Goal: Task Accomplishment & Management: Complete application form

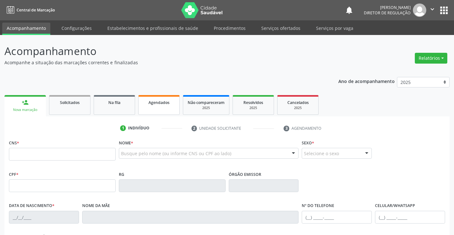
click at [152, 105] on span "Agendados" at bounding box center [158, 102] width 21 height 5
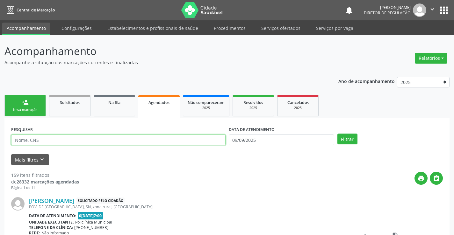
click at [61, 141] on input "text" at bounding box center [118, 140] width 214 height 11
type input "[PERSON_NAME]"
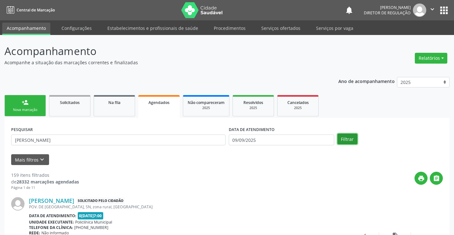
drag, startPoint x: 353, startPoint y: 141, endPoint x: 350, endPoint y: 138, distance: 4.3
click at [352, 141] on button "Filtrar" at bounding box center [347, 139] width 20 height 11
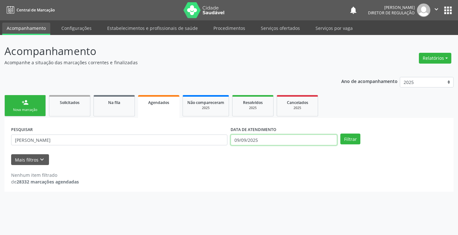
click at [287, 138] on input "09/09/2025" at bounding box center [284, 140] width 107 height 11
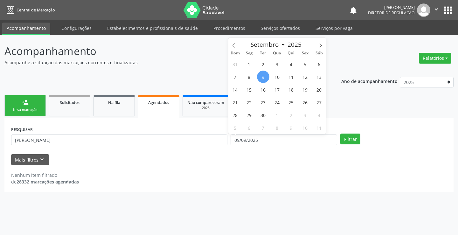
click at [265, 75] on span "9" at bounding box center [263, 77] width 12 height 12
type input "09/09/2025"
click at [307, 76] on span "12" at bounding box center [305, 77] width 12 height 12
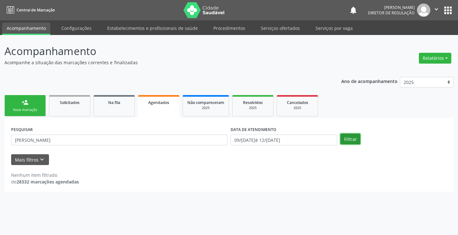
click at [357, 142] on button "Filtrar" at bounding box center [351, 139] width 20 height 11
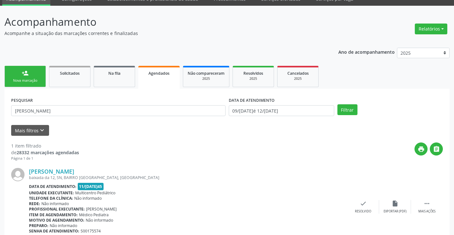
scroll to position [58, 0]
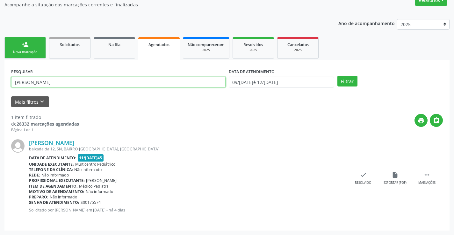
click at [27, 83] on input "isabella" at bounding box center [118, 82] width 214 height 11
click at [337, 76] on button "Filtrar" at bounding box center [347, 81] width 20 height 11
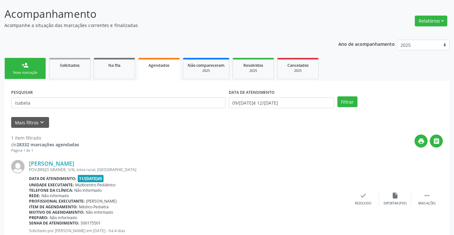
scroll to position [26, 0]
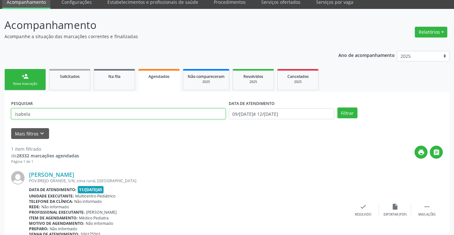
click at [174, 112] on input "isabela" at bounding box center [118, 114] width 214 height 11
type input "i"
type input "709807013749592"
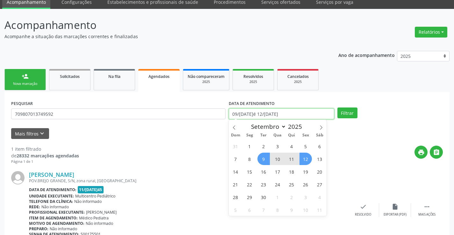
click at [291, 114] on input "09/09/2025 até 12/09/2025" at bounding box center [281, 114] width 105 height 11
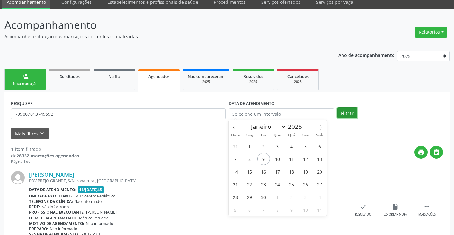
click at [351, 114] on button "Filtrar" at bounding box center [347, 113] width 20 height 11
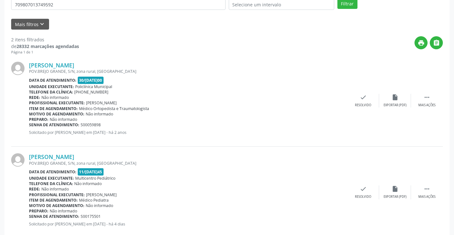
scroll to position [150, 0]
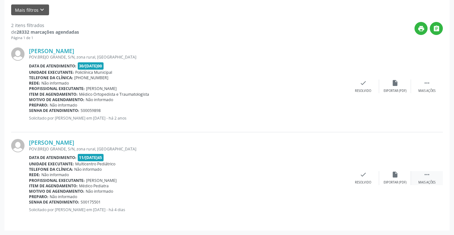
click at [422, 176] on div " Mais ações" at bounding box center [427, 178] width 32 height 14
click at [302, 173] on icon "print" at bounding box center [299, 174] width 7 height 7
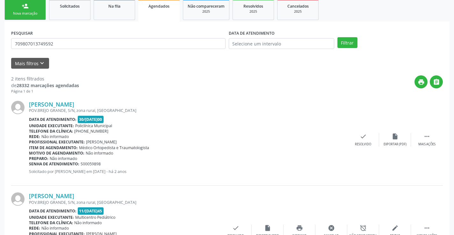
scroll to position [0, 0]
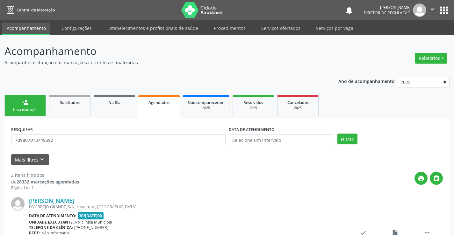
click at [26, 106] on link "person_add Nova marcação" at bounding box center [24, 105] width 41 height 21
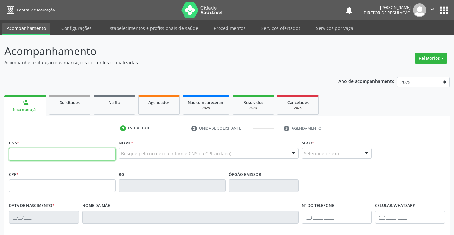
click at [46, 155] on input "text" at bounding box center [62, 154] width 107 height 13
type input "700 7099 9875 5075"
type input "2249274266"
type input "02/07/2005"
type input "(74) 99802-1333"
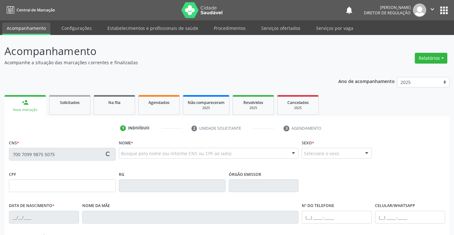
type input "S/N"
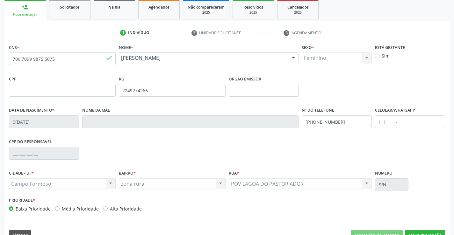
scroll to position [110, 0]
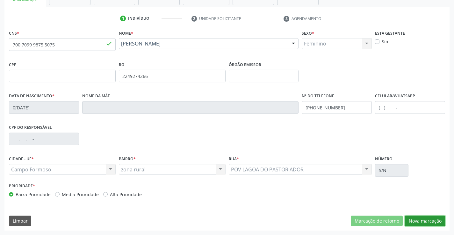
click at [425, 220] on button "Nova marcação" at bounding box center [425, 221] width 40 height 11
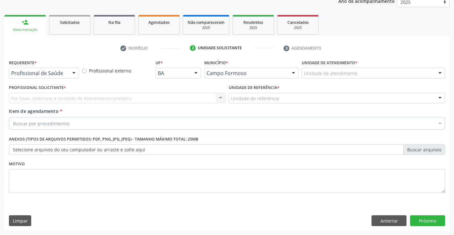
scroll to position [80, 0]
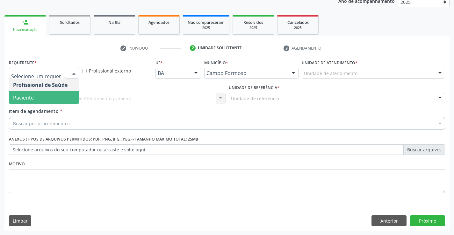
click at [60, 101] on span "Paciente" at bounding box center [43, 97] width 69 height 13
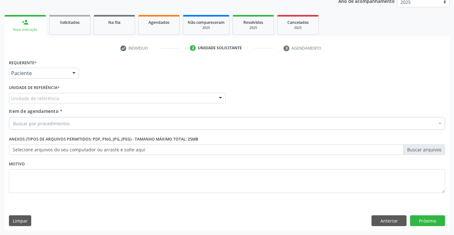
click at [104, 94] on div "Unidade de referência" at bounding box center [117, 98] width 216 height 11
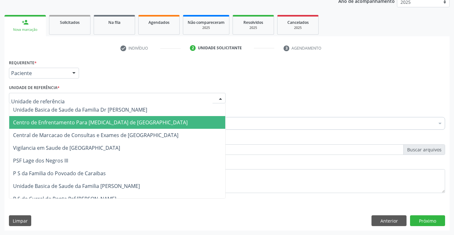
click at [111, 129] on span "Centro de Enfrentamento Para [MEDICAL_DATA] de [GEOGRAPHIC_DATA]" at bounding box center [117, 122] width 216 height 13
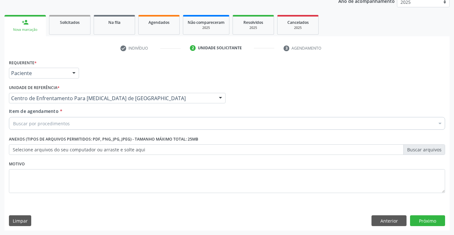
click at [112, 130] on div "Requerente * Paciente Profissional de Saúde Paciente Nenhum resultado encontrad…" at bounding box center [227, 130] width 436 height 144
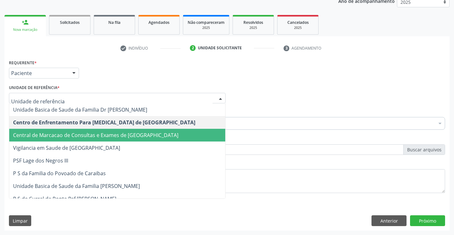
click at [113, 130] on span "Central de Marcacao de Consultas e Exames de [GEOGRAPHIC_DATA]" at bounding box center [117, 135] width 216 height 13
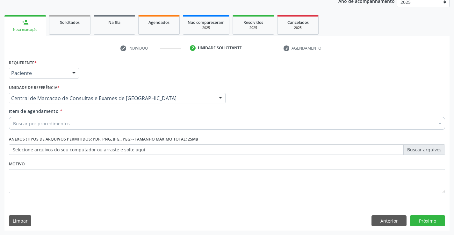
click at [116, 124] on div "Buscar por procedimentos" at bounding box center [227, 123] width 436 height 13
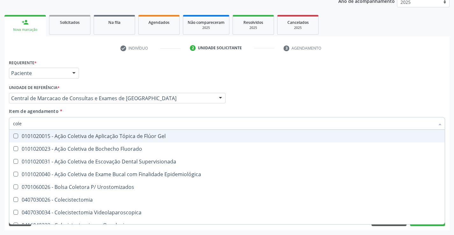
type input "coles"
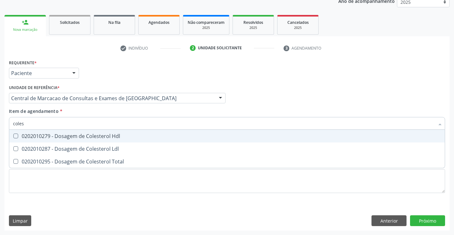
click at [106, 138] on div "0202010279 - Dosagem de Colesterol Hdl" at bounding box center [227, 136] width 428 height 5
checkbox Hdl "true"
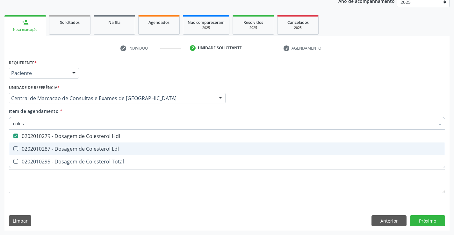
click at [103, 150] on div "0202010287 - Dosagem de Colesterol Ldl" at bounding box center [227, 148] width 428 height 5
checkbox Ldl "true"
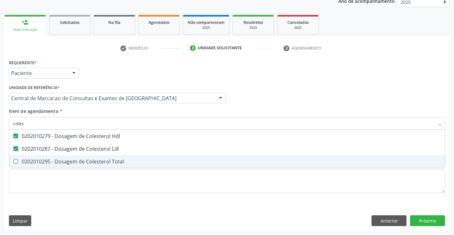
click at [106, 167] on span "0202010295 - Dosagem de Colesterol Total" at bounding box center [226, 161] width 435 height 13
checkbox Total "true"
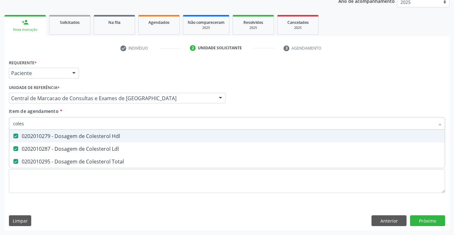
type input "coles"
click at [99, 111] on div "Item de agendamento * coles Desfazer seleção 0202010279 - Dosagem de Colesterol…" at bounding box center [227, 118] width 436 height 20
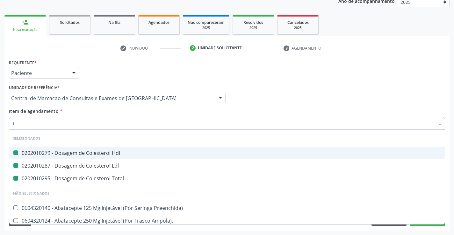
type input "tr"
checkbox Hdl "false"
checkbox Ldl "false"
checkbox Total "false"
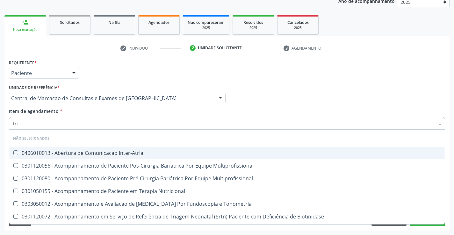
type input "trig"
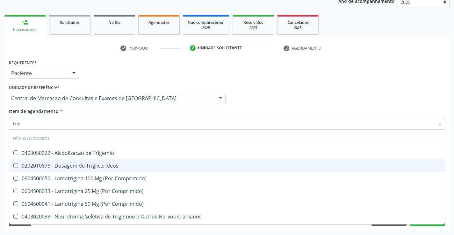
click at [97, 163] on div "0202010678 - Dosagem de Triglicerideos" at bounding box center [227, 165] width 428 height 5
checkbox Triglicerideos "true"
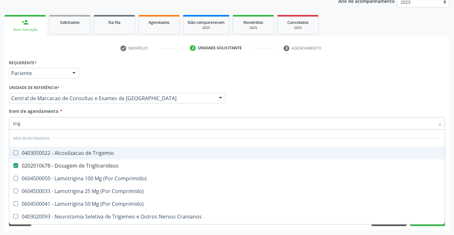
click at [91, 113] on div "Item de agendamento * trig Desfazer seleção Não selecionados 0403050022 - Alcoo…" at bounding box center [227, 118] width 436 height 20
checkbox Trigemio "true"
checkbox Comprimido\) "true"
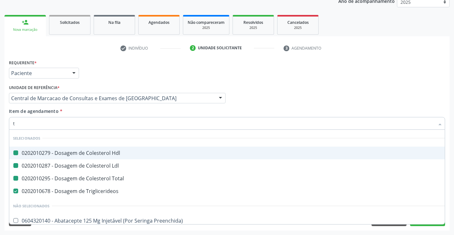
type input "tg"
checkbox Hdl "false"
checkbox Ldl "false"
checkbox Total "false"
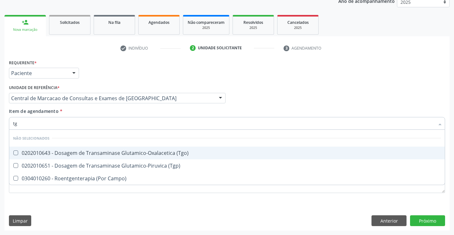
click at [98, 154] on div "0202010643 - Dosagem de Transaminase Glutamico-Oxalacetica (Tgo)" at bounding box center [227, 153] width 428 height 5
checkbox \(Tgo\) "true"
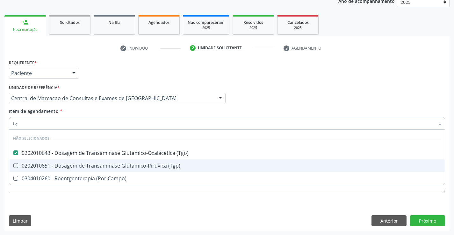
click at [99, 162] on span "0202010651 - Dosagem de Transaminase Glutamico-Piruvica (Tgp)" at bounding box center [226, 165] width 435 height 13
checkbox \(Tgp\) "true"
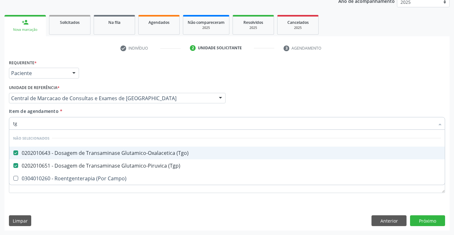
click at [87, 112] on div "Item de agendamento * tg Desfazer seleção Não selecionados 0202010643 - Dosagem…" at bounding box center [227, 118] width 436 height 20
checkbox Campo\) "true"
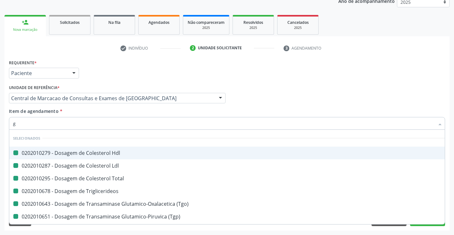
type input "gm"
checkbox Hdl "false"
checkbox Ldl "false"
checkbox Total "false"
checkbox Triglicerideos "false"
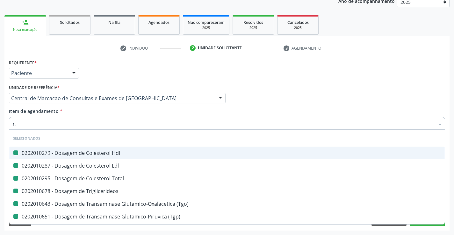
checkbox \(Tgo\) "false"
checkbox \(Tgp\) "false"
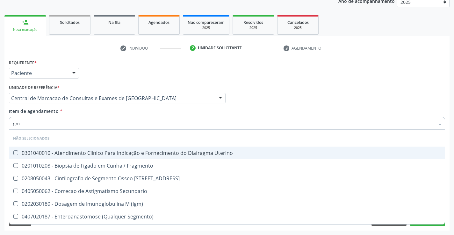
type input "gma"
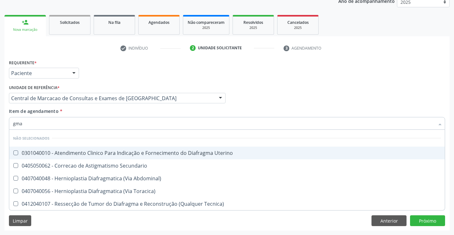
click at [94, 155] on div "0301040010 - Atendimento Clinico Para Indicação e Fornecimento do Diafragma Ute…" at bounding box center [227, 153] width 428 height 5
checkbox Uterino "false"
click at [16, 123] on input "gma" at bounding box center [223, 123] width 421 height 13
type input "gama"
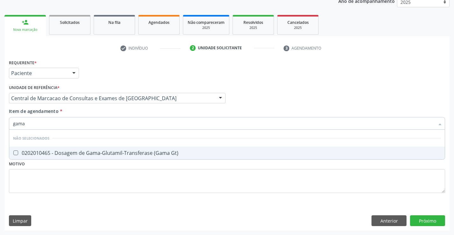
click at [115, 157] on span "0202010465 - Dosagem de Gama-Glutamil-Transferase (Gama Gt)" at bounding box center [226, 153] width 435 height 13
checkbox Gt\) "true"
click at [116, 109] on div "Item de agendamento * gama Desfazer seleção Não selecionados 0202010465 - Dosag…" at bounding box center [227, 118] width 436 height 20
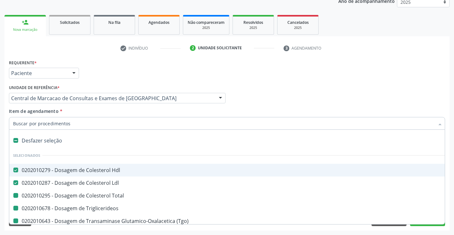
type input "h"
checkbox Total "false"
checkbox Triglicerideos "false"
checkbox \(Tgo\) "false"
checkbox \(Tgp\) "false"
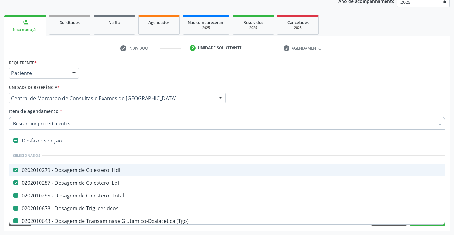
checkbox Gt\) "false"
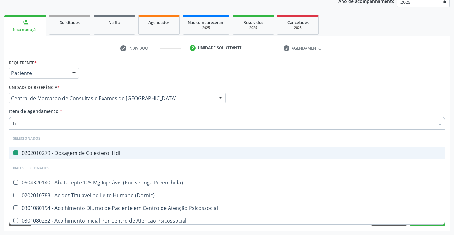
type input "he"
checkbox Hdl "false"
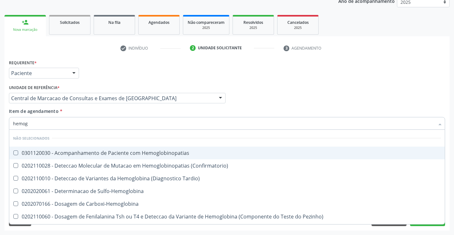
type input "hemogr"
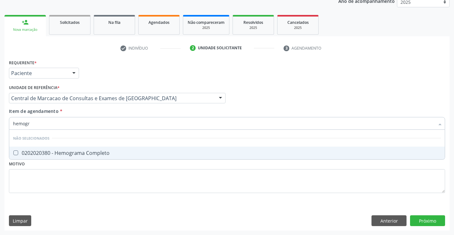
click at [110, 150] on span "0202020380 - Hemograma Completo" at bounding box center [226, 153] width 435 height 13
checkbox Completo "true"
click at [103, 114] on div "Item de agendamento * hemogr [PERSON_NAME] seleção Não selecionados 0202020380 …" at bounding box center [227, 118] width 436 height 20
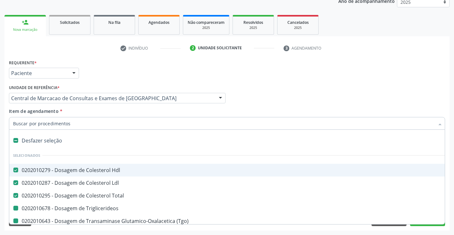
type input "p"
checkbox Triglicerideos "false"
checkbox \(Tgo\) "false"
checkbox \(Tgp\) "false"
checkbox Gt\) "false"
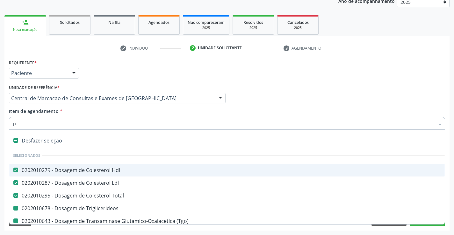
checkbox Completo "false"
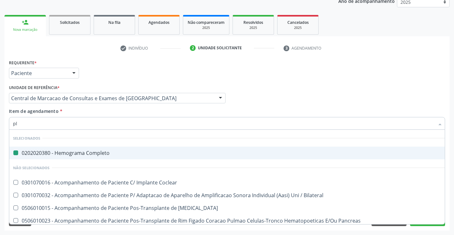
type input "pla"
checkbox Completo "false"
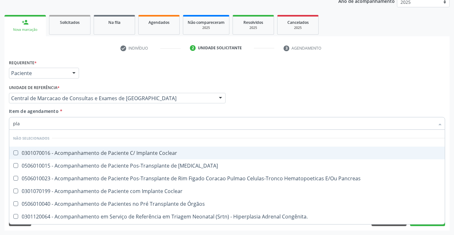
type input "plaq"
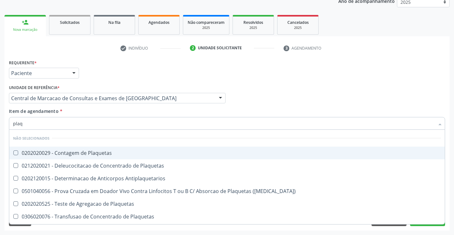
click at [103, 151] on div "0202020029 - Contagem de Plaquetas" at bounding box center [227, 153] width 428 height 5
checkbox Plaquetas "true"
click at [91, 111] on div "Item de agendamento * plaq Desfazer seleção Não selecionados 0202020029 - Conta…" at bounding box center [227, 118] width 436 height 20
checkbox Match\) "true"
checkbox Plaquetas "true"
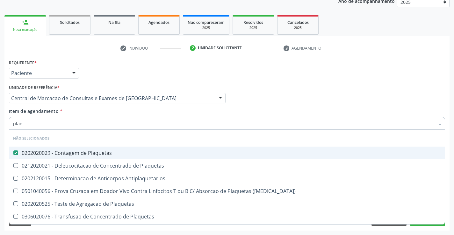
checkbox Plaquetas "true"
checkbox Aferese "true"
checkbox Antiplaquetarios "true"
checkbox Plaquetas "true"
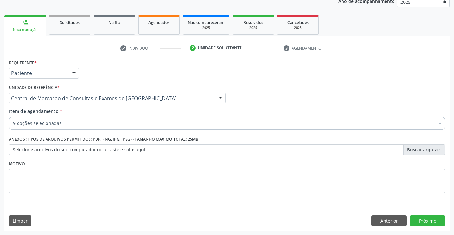
click at [95, 131] on div "Item de agendamento * 9 opções selecionadas Desfazer seleção Selecionados 02020…" at bounding box center [226, 120] width 439 height 25
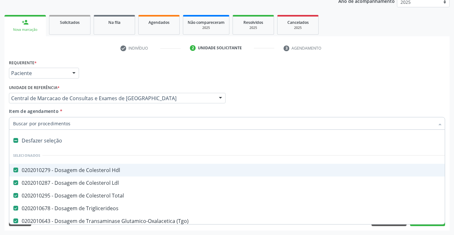
type input "u"
checkbox \(Tgp\) "false"
checkbox Gt\) "false"
checkbox Completo "false"
checkbox Plaquetas "false"
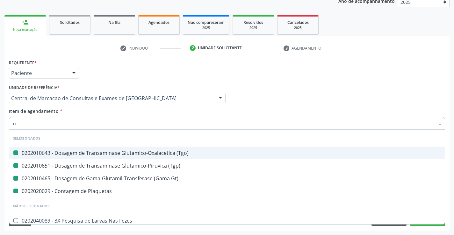
type input "ur"
checkbox \(Tgo\) "false"
checkbox Plaquetas "false"
checkbox Gt\) "false"
checkbox \(Tgp\) "false"
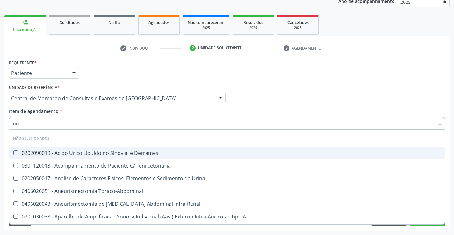
type input "urin"
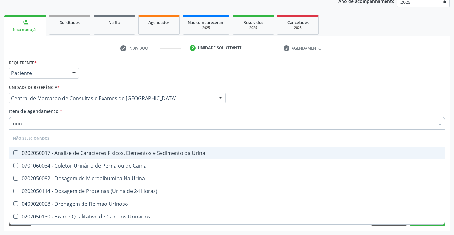
click at [101, 152] on div "0202050017 - Analise de Caracteres Fisicos, Elementos e Sedimento da Urina" at bounding box center [227, 153] width 428 height 5
checkbox Urina "true"
click at [101, 112] on div "Item de agendamento * urin Desfazer seleção Não selecionados 0202050017 - Anali…" at bounding box center [227, 118] width 436 height 20
checkbox Horas\) "true"
checkbox Urinarios "true"
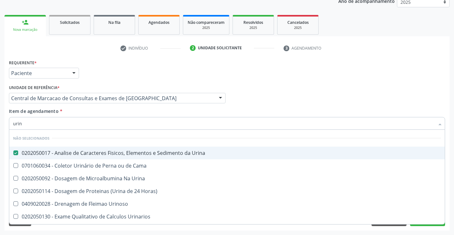
checkbox Quantitativa "true"
checkbox Urina "true"
checkbox Cama "true"
checkbox Delgada\) "true"
checkbox Urina "true"
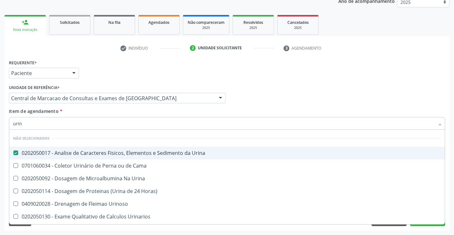
checkbox Urina "true"
checkbox Urinoso "true"
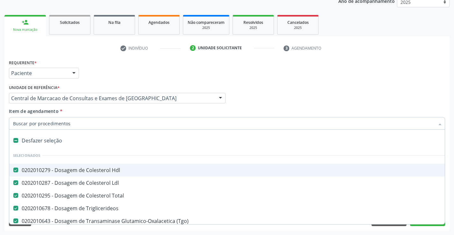
type input "u"
checkbox Gt\) "false"
checkbox Completo "false"
checkbox Plaquetas "false"
checkbox Urina "false"
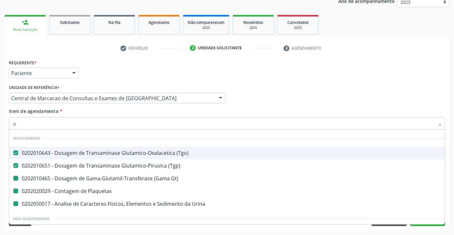
type input "ur"
checkbox Plaquetas "false"
checkbox Gt\) "false"
checkbox Urina "false"
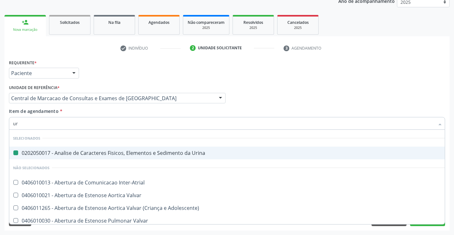
type input "ure"
checkbox Urina "false"
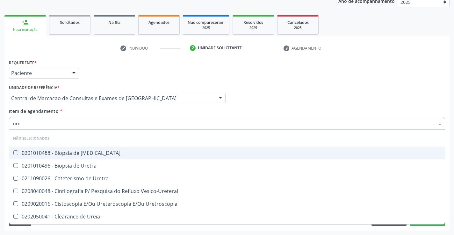
type input "urei"
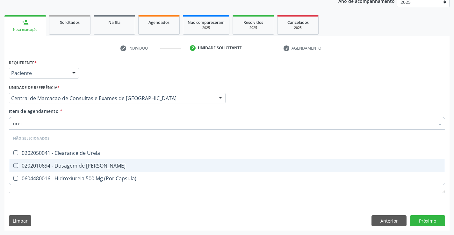
drag, startPoint x: 95, startPoint y: 166, endPoint x: 96, endPoint y: 139, distance: 26.7
click at [95, 166] on div "0202010694 - Dosagem de [PERSON_NAME]" at bounding box center [227, 165] width 428 height 5
checkbox Ureia "true"
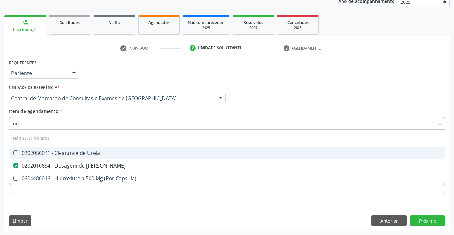
click at [92, 110] on div "Item de agendamento * urei Desfazer seleção Não selecionados 0202050041 - Clear…" at bounding box center [227, 118] width 436 height 20
checkbox Ureia "true"
checkbox Capsula\) "true"
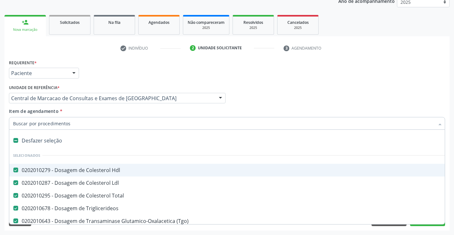
type input "c"
checkbox Ureia "false"
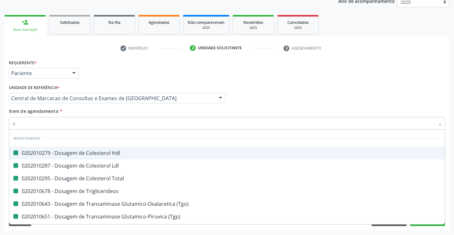
type input "cr"
checkbox Hdl "false"
checkbox Total "false"
checkbox Ldl "false"
checkbox Triglicerideos "false"
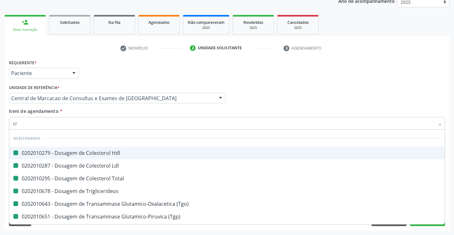
checkbox \(Tgo\) "false"
checkbox \(Tgp\) "false"
checkbox Completo "false"
checkbox Plaquetas "false"
checkbox Urina "false"
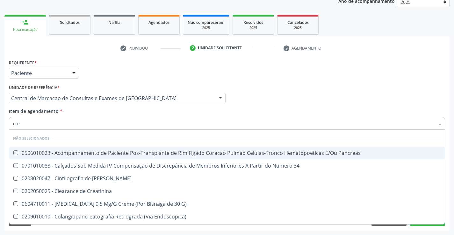
type input "crea"
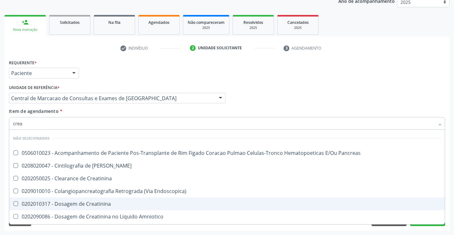
drag, startPoint x: 96, startPoint y: 203, endPoint x: 97, endPoint y: 188, distance: 15.0
click at [96, 204] on div "0202010317 - Dosagem de Creatinina" at bounding box center [227, 204] width 428 height 5
checkbox Creatinina "true"
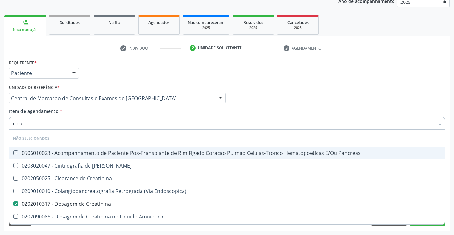
click at [96, 110] on div "Item de agendamento * crea Desfazer seleção Não selecionados 0506010023 - Acomp…" at bounding box center [227, 118] width 436 height 20
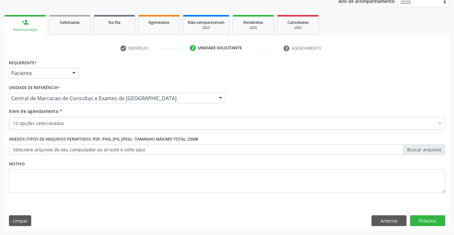
click at [94, 128] on div "12 opções selecionadas" at bounding box center [227, 123] width 436 height 13
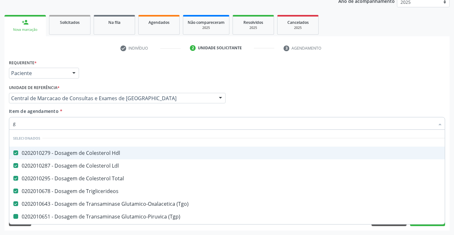
type input "gl"
checkbox \(Tgp\) "false"
checkbox Gt\) "false"
checkbox Completo "false"
checkbox Plaquetas "false"
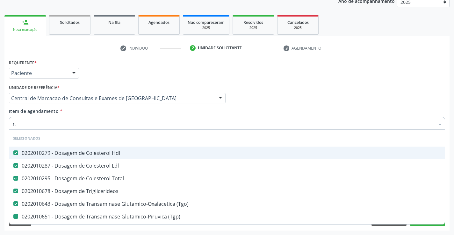
checkbox Creatinina "false"
checkbox Ureia "false"
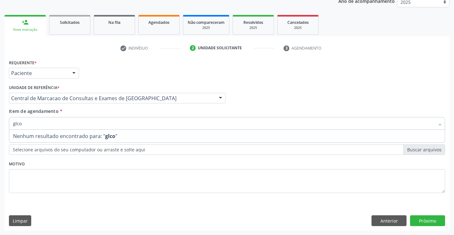
click at [16, 122] on input "glco" at bounding box center [223, 123] width 421 height 13
click at [16, 123] on input "glco" at bounding box center [223, 123] width 421 height 13
type input "glico"
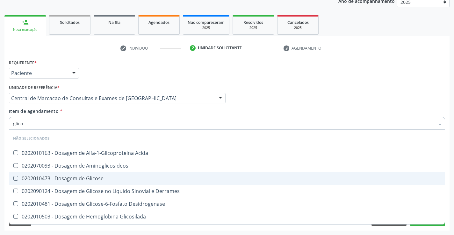
click at [123, 177] on div "0202010473 - Dosagem de Glicose" at bounding box center [227, 178] width 428 height 5
checkbox Glicose "true"
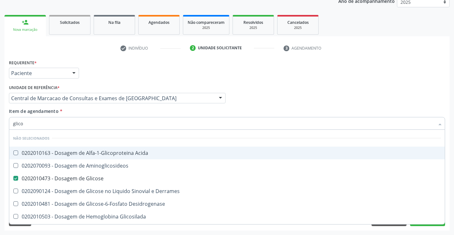
click at [247, 103] on div "Profissional Solicitante Por favor, selecione a Unidade de Atendimento primeiro…" at bounding box center [226, 95] width 439 height 25
checkbox Acida "true"
checkbox Aminoglicosideos "true"
checkbox Derrames "true"
checkbox Desidrogenase "true"
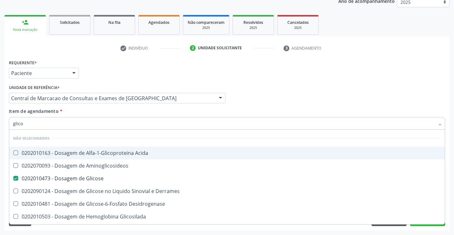
checkbox Glicosilada "true"
checkbox Quantitativa "true"
checkbox Urina "true"
checkbox Glicose "true"
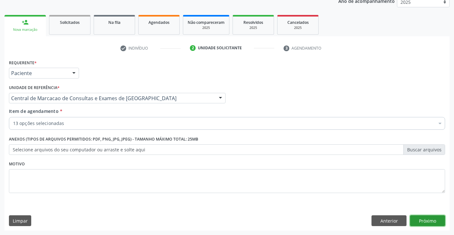
click at [433, 222] on button "Próximo" at bounding box center [427, 221] width 35 height 11
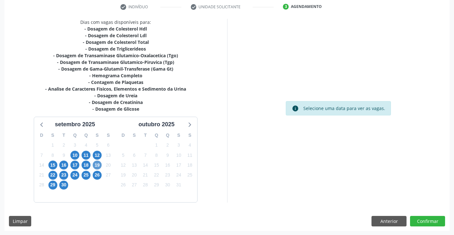
scroll to position [122, 0]
click at [77, 156] on span "10" at bounding box center [74, 155] width 9 height 9
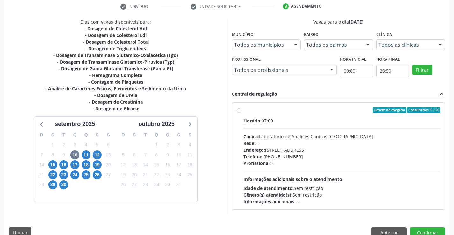
drag, startPoint x: 381, startPoint y: 169, endPoint x: 382, endPoint y: 173, distance: 4.7
click at [381, 171] on div "Horário: 07:00 Clínica: Laboratorio de Analises Clinicas Sao Francisco Rede: --…" at bounding box center [341, 161] width 197 height 88
click at [241, 113] on input "Ordem de chegada Consumidos: 5 / 20 Horário: 07:00 Clínica: Laboratorio de Anal…" at bounding box center [239, 110] width 4 height 6
radio input "true"
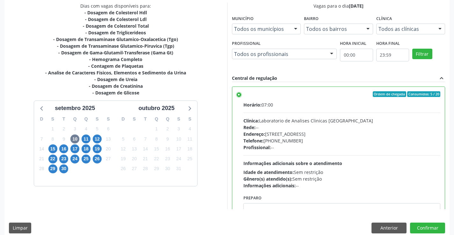
scroll to position [145, 0]
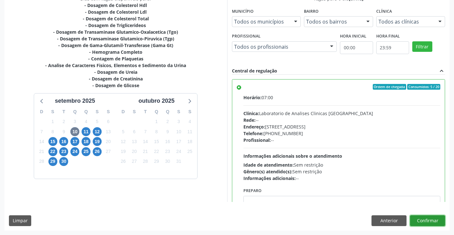
click at [433, 221] on button "Confirmar" at bounding box center [427, 221] width 35 height 11
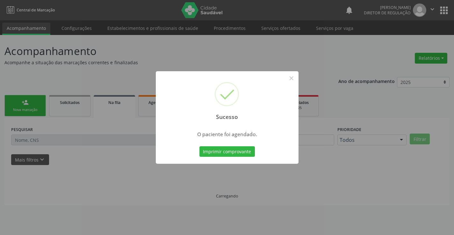
scroll to position [0, 0]
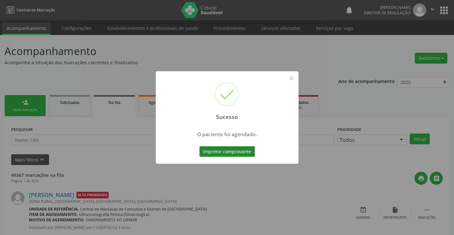
click at [243, 153] on button "Imprimir comprovante" at bounding box center [226, 151] width 55 height 11
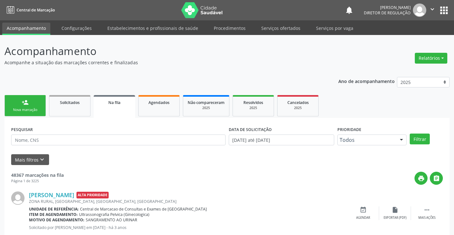
click at [29, 110] on div "Nova marcação" at bounding box center [25, 110] width 32 height 5
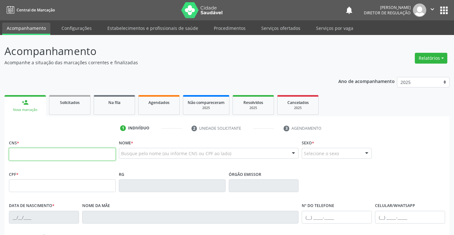
click at [29, 151] on input "text" at bounding box center [62, 154] width 107 height 13
type input "708 0013 0396 8924"
type input "0863956700"
type input "30/08/1978"
type input "(74) 99978-0017"
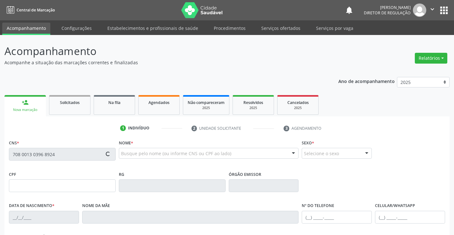
type input "(74) 99978-0017"
type input "S/N"
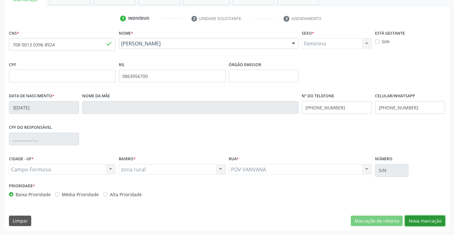
click at [421, 217] on button "Nova marcação" at bounding box center [425, 221] width 40 height 11
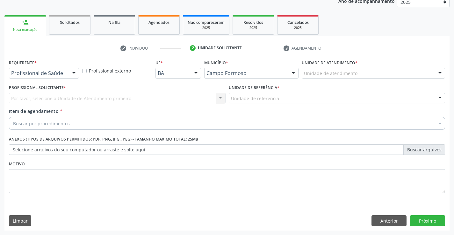
scroll to position [80, 0]
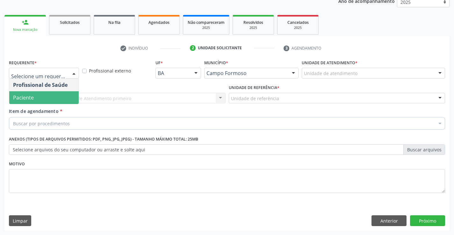
click at [56, 106] on div "Profissional Solicitante * Por favor, selecione a Unidade de Atendimento primei…" at bounding box center [117, 95] width 220 height 25
click at [59, 95] on span "Paciente" at bounding box center [43, 97] width 69 height 13
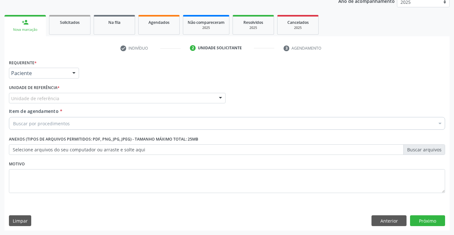
click at [90, 93] on div "Unidade de referência" at bounding box center [117, 98] width 216 height 11
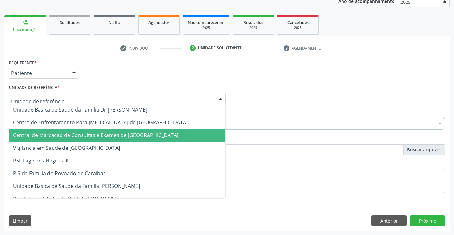
click at [90, 131] on span "Central de Marcacao de Consultas e Exames de [GEOGRAPHIC_DATA]" at bounding box center [117, 135] width 216 height 13
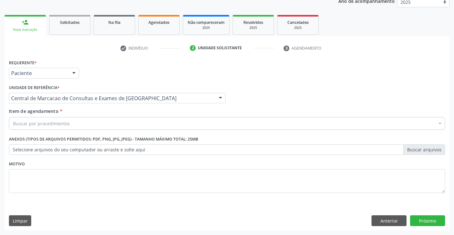
click at [89, 121] on div "Buscar por procedimentos" at bounding box center [227, 123] width 436 height 13
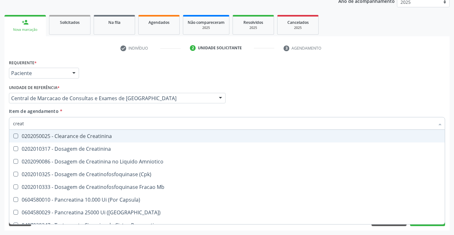
type input "creati"
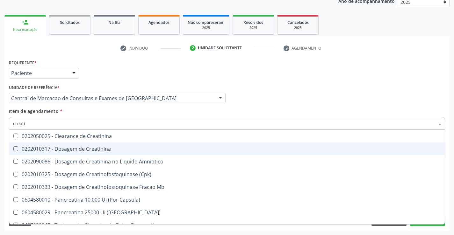
click at [89, 145] on span "0202010317 - Dosagem de Creatinina" at bounding box center [226, 149] width 435 height 13
checkbox Creatinina "true"
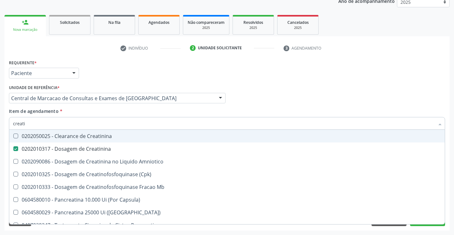
type input "creati"
click at [88, 114] on div "Item de agendamento * creati Desfazer seleção 0202050025 - Clearance de Creatin…" at bounding box center [227, 118] width 436 height 20
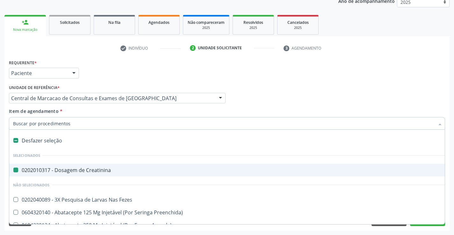
type input "u"
checkbox Creatinina "false"
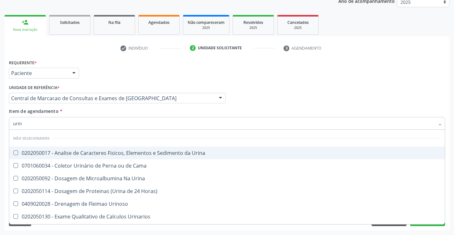
type input "urina"
click at [86, 151] on div "0202050017 - Analise de Caracteres Fisicos, Elementos e Sedimento da Urina" at bounding box center [227, 153] width 428 height 5
checkbox Urina "true"
click at [80, 111] on div "Item de agendamento * urina Desfazer seleção Não selecionados 0202050017 - Anal…" at bounding box center [227, 118] width 436 height 20
checkbox Urina "true"
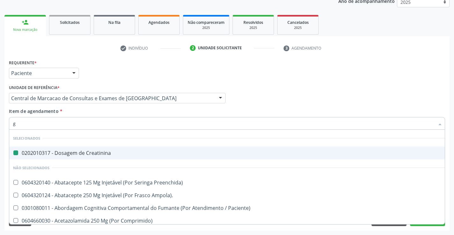
type input "gl"
checkbox Creatinina "false"
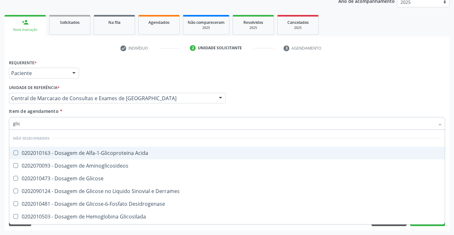
type input "glico"
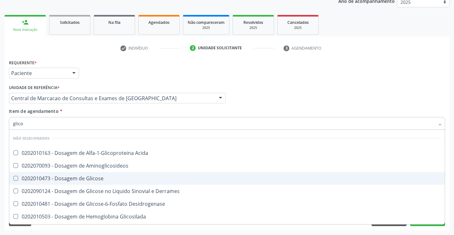
click at [82, 179] on div "0202010473 - Dosagem de Glicose" at bounding box center [227, 178] width 428 height 5
checkbox Glicose "true"
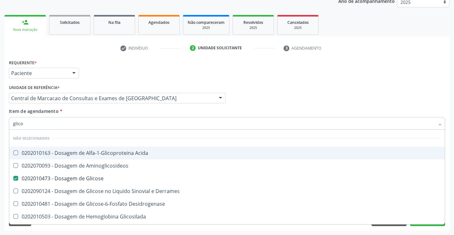
click at [82, 115] on div "Item de agendamento * glico Desfazer seleção Não selecionados 0202010163 - Dosa…" at bounding box center [227, 118] width 436 height 20
checkbox Acida "true"
checkbox Aminoglicosideos "true"
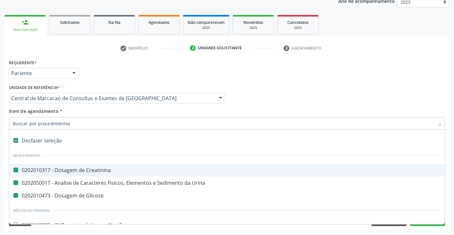
type input "h"
checkbox Creatinina "false"
checkbox Glicose "false"
checkbox Urina "false"
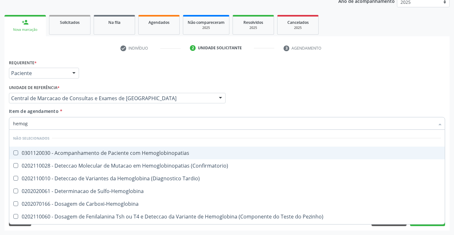
type input "hemogr"
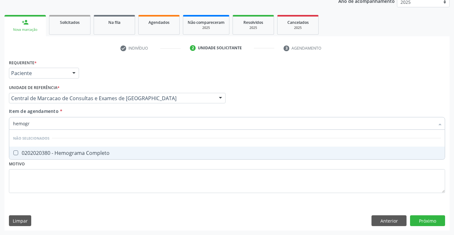
click at [82, 152] on div "0202020380 - Hemograma Completo" at bounding box center [227, 153] width 428 height 5
checkbox Completo "true"
click at [81, 114] on div "Item de agendamento * hemogr [PERSON_NAME] seleção Não selecionados 0202020380 …" at bounding box center [227, 118] width 436 height 20
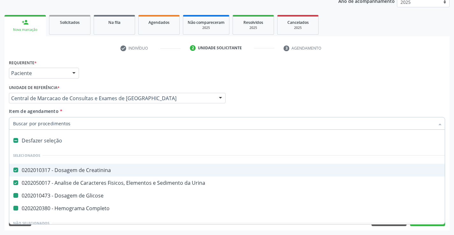
type input "p"
checkbox Glicose "false"
checkbox Completo "false"
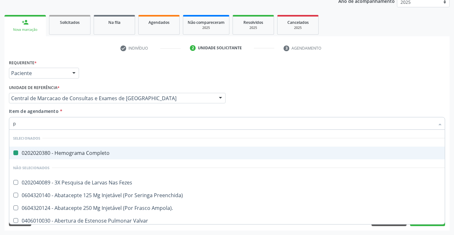
type input "pa"
checkbox Completo "false"
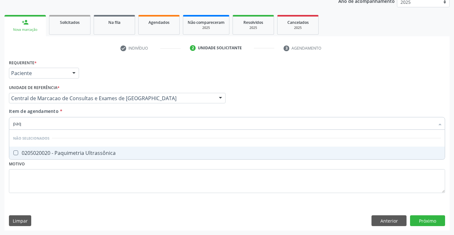
click at [17, 122] on input "paq" at bounding box center [223, 123] width 421 height 13
type input "plaq"
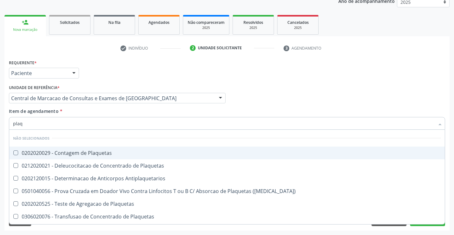
click at [130, 155] on div "0202020029 - Contagem de Plaquetas" at bounding box center [227, 153] width 428 height 5
checkbox Plaquetas "true"
click at [118, 116] on div "Item de agendamento * plaq Desfazer seleção Não selecionados 0202020029 - Conta…" at bounding box center [227, 118] width 436 height 20
checkbox Plaquetas "true"
checkbox Antiplaquetarios "true"
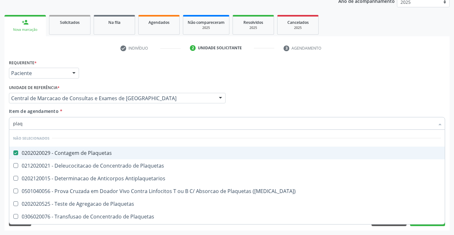
checkbox Match\) "true"
checkbox Plaquetas "true"
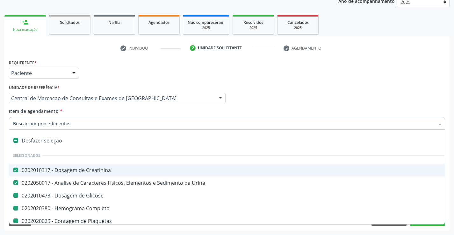
type input "f"
checkbox Glicose "false"
checkbox Completo "false"
checkbox Plaquetas "false"
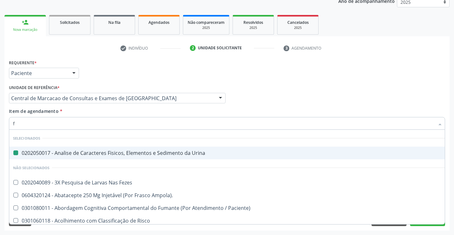
type input "fe"
checkbox Urina "false"
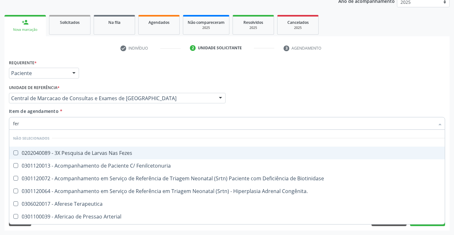
type input "ferr"
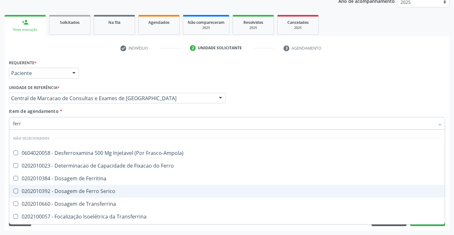
click at [125, 187] on span "0202010392 - Dosagem de Ferro Serico" at bounding box center [226, 191] width 435 height 13
checkbox Serico "true"
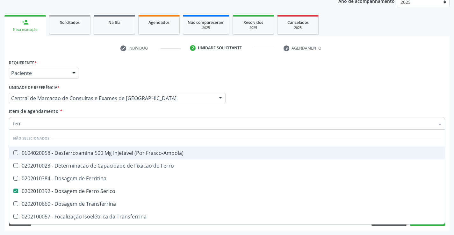
click at [122, 110] on div "Item de agendamento * ferr Desfazer seleção Não selecionados 0604020058 - Desfe…" at bounding box center [227, 118] width 436 height 20
checkbox Frasco-Ampola\) "true"
checkbox Ferritina "true"
checkbox Transferrina "true"
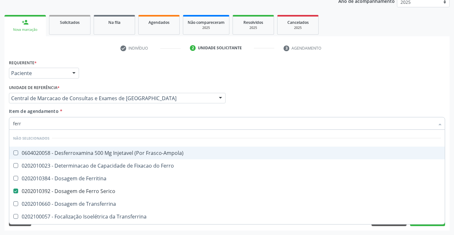
checkbox Ferro "true"
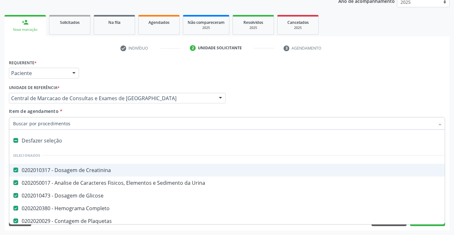
type input "t"
checkbox Serico "false"
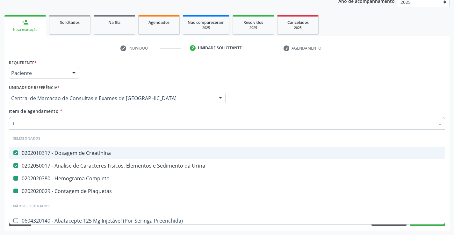
type input "te"
checkbox Completo "false"
checkbox Plaquetas "false"
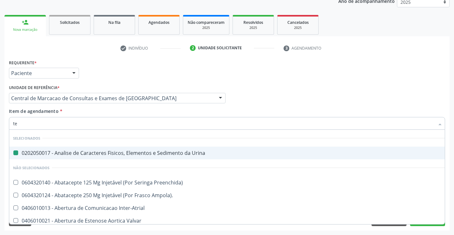
type input "tem"
checkbox Urina "false"
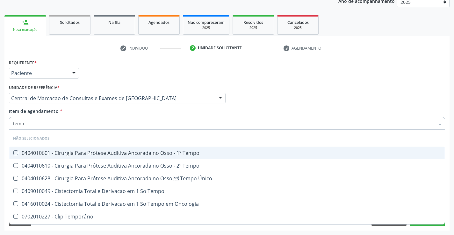
type input "tempo"
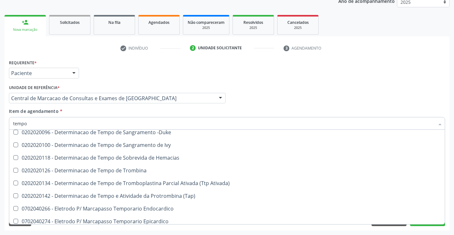
scroll to position [159, 0]
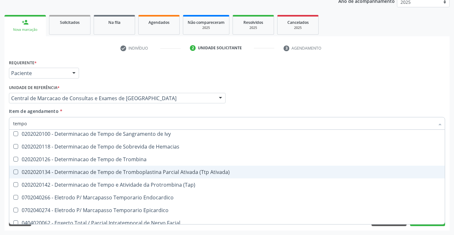
click at [169, 170] on div "0202020134 - Determinacao de Tempo de Tromboplastina Parcial Ativada (Ttp Ativa…" at bounding box center [241, 172] width 456 height 5
checkbox Ativada\) "true"
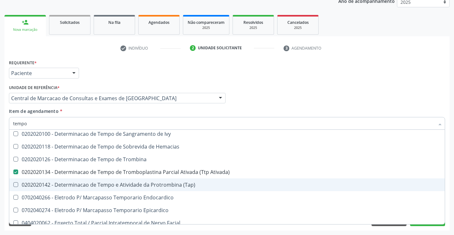
click at [171, 182] on div "0202020142 - Determinacao de Tempo e Atividade da Protrombina (Tap)" at bounding box center [241, 184] width 456 height 5
checkbox \(Tap\) "true"
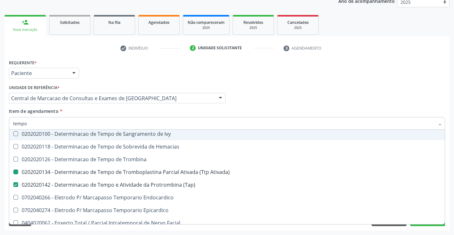
click at [265, 103] on div "Profissional Solicitante Por favor, selecione a Unidade de Atendimento primeiro…" at bounding box center [226, 95] width 439 height 25
checkbox Tempo "true"
checkbox Único "true"
checkbox Tempo "true"
checkbox Tempo\) "true"
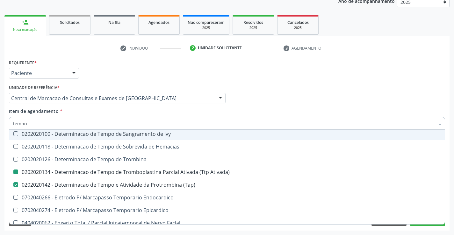
checkbox Temporário "true"
checkbox Ativada\) "false"
checkbox \(Tap\) "false"
checkbox Tempo\) "true"
checkbox Oncologia "true"
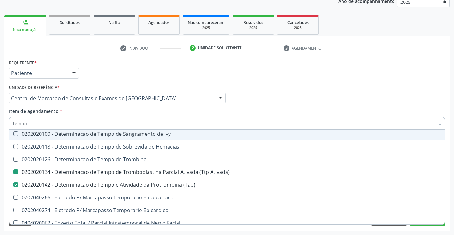
checkbox Tempo "true"
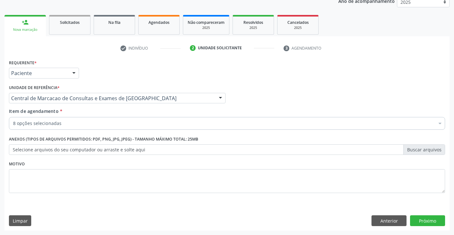
scroll to position [0, 0]
click at [423, 216] on button "Próximo" at bounding box center [427, 221] width 35 height 11
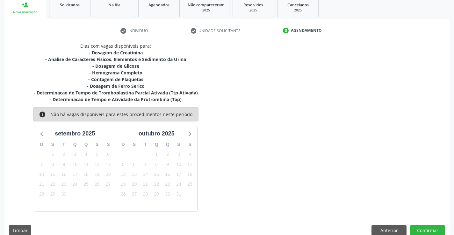
scroll to position [107, 0]
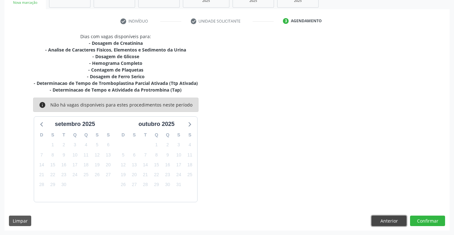
drag, startPoint x: 378, startPoint y: 221, endPoint x: 305, endPoint y: 202, distance: 75.1
click at [378, 221] on button "Anterior" at bounding box center [388, 221] width 35 height 11
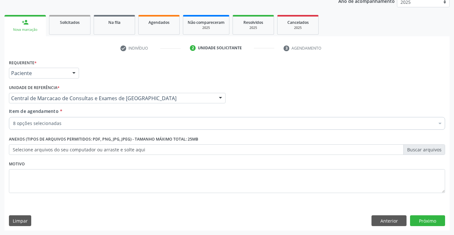
click at [122, 129] on div "8 opções selecionadas" at bounding box center [227, 123] width 436 height 13
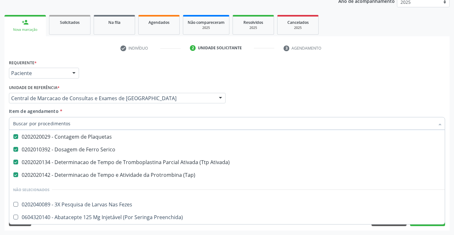
scroll to position [96, 0]
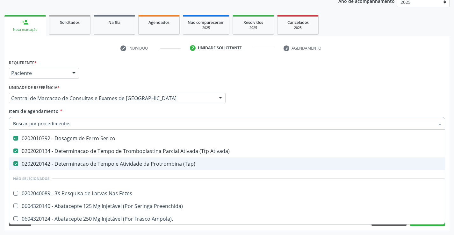
click at [165, 160] on span "0202020142 - Determinacao de Tempo e Atividade da Protrombina (Tap)" at bounding box center [260, 164] width 503 height 13
checkbox \(Tap\) "false"
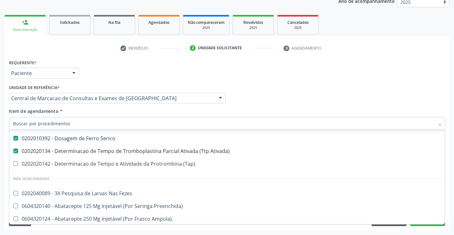
click at [325, 90] on div "Profissional Solicitante Por favor, selecione a Unidade de Atendimento primeiro…" at bounding box center [226, 95] width 439 height 25
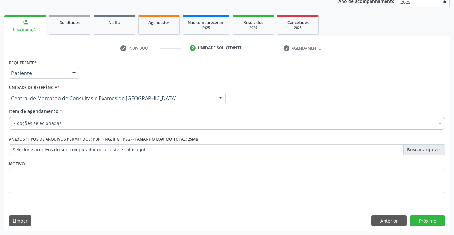
scroll to position [0, 0]
click at [425, 216] on button "Próximo" at bounding box center [427, 221] width 35 height 11
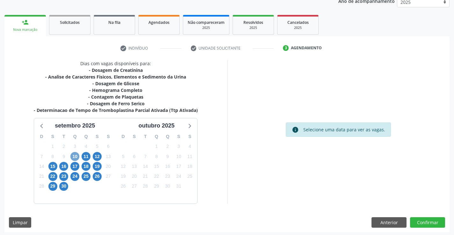
click at [75, 157] on span "10" at bounding box center [74, 156] width 9 height 9
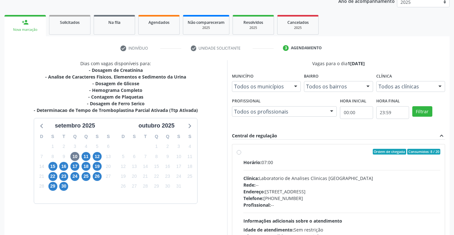
click at [378, 197] on div "Telefone: (74) 36453588" at bounding box center [341, 198] width 197 height 7
click at [241, 155] on input "Ordem de chegada Consumidos: 8 / 20 Horário: 07:00 Clínica: Laboratorio de Anal…" at bounding box center [239, 152] width 4 height 6
radio input "true"
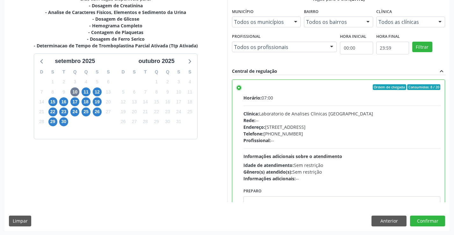
scroll to position [145, 0]
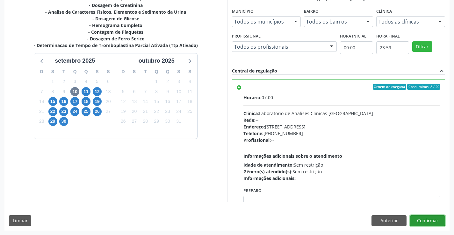
click at [440, 224] on button "Confirmar" at bounding box center [427, 221] width 35 height 11
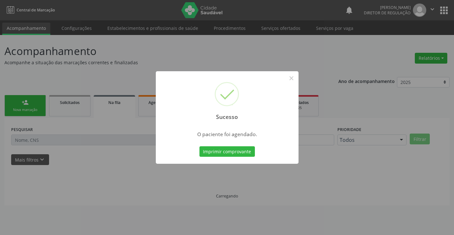
scroll to position [0, 0]
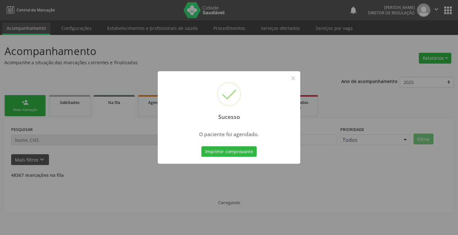
click at [202, 146] on button "Imprimir comprovante" at bounding box center [229, 151] width 55 height 11
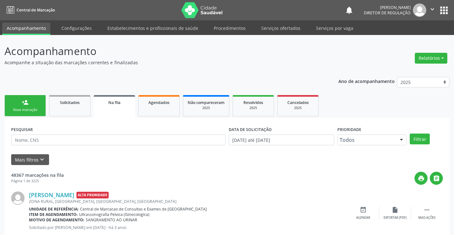
click at [24, 102] on div "person_add" at bounding box center [25, 102] width 7 height 7
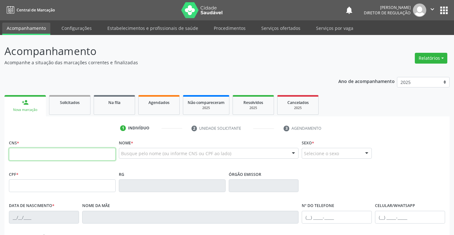
click at [26, 149] on input "text" at bounding box center [62, 154] width 107 height 13
type input "708 2011 0291 4140"
type input "2214257560"
type input "06/[DATE]"
type input "[PHONE_NUMBER]"
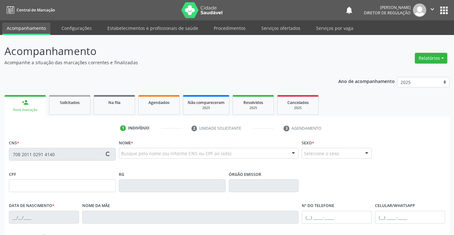
type input "[PHONE_NUMBER]"
type input "092.171.605-20"
type input "S/N"
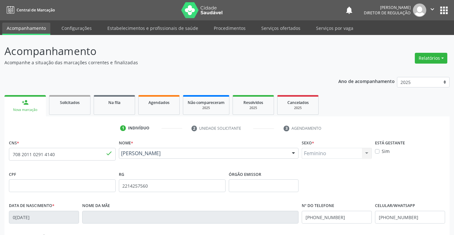
scroll to position [110, 0]
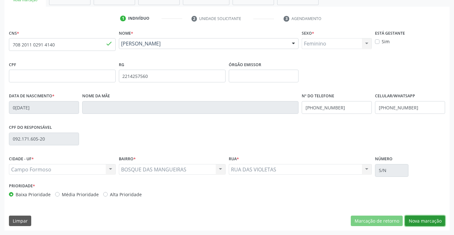
drag, startPoint x: 425, startPoint y: 220, endPoint x: 157, endPoint y: 147, distance: 277.2
click at [423, 218] on button "Nova marcação" at bounding box center [425, 221] width 40 height 11
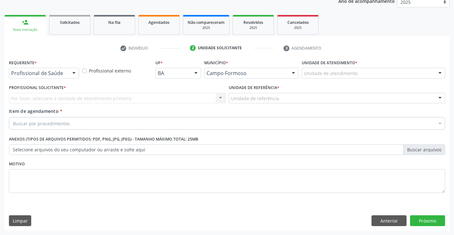
click at [72, 73] on div at bounding box center [74, 73] width 10 height 11
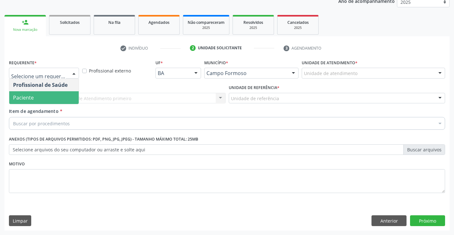
click at [43, 98] on span "Paciente" at bounding box center [43, 97] width 69 height 13
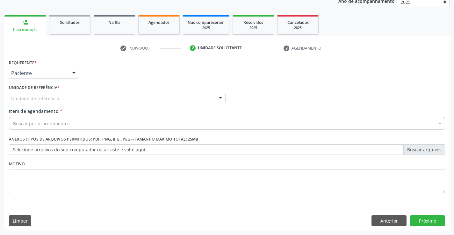
click at [117, 94] on div "Unidade de referência" at bounding box center [117, 98] width 216 height 11
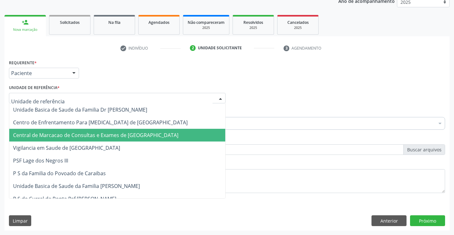
click at [114, 130] on span "Central de Marcacao de Consultas e Exames de [GEOGRAPHIC_DATA]" at bounding box center [117, 135] width 216 height 13
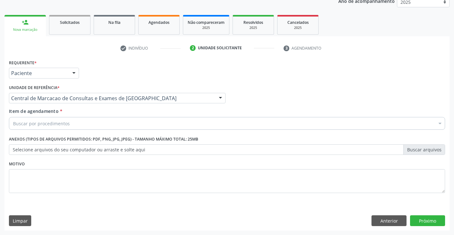
click at [137, 124] on div "Buscar por procedimentos" at bounding box center [227, 123] width 436 height 13
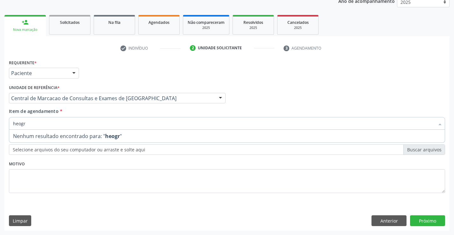
click at [19, 123] on input "heogr" at bounding box center [223, 123] width 421 height 13
type input "hemogr"
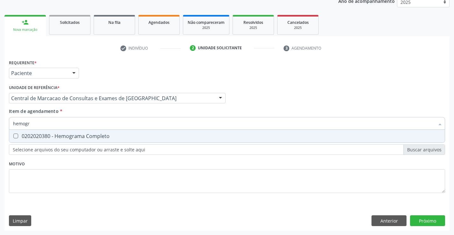
click at [85, 136] on div "0202020380 - Hemograma Completo" at bounding box center [227, 136] width 428 height 5
checkbox Completo "true"
click at [91, 116] on div "Item de agendamento * hemogr Desfazer seleção 0202020380 - Hemograma Completo N…" at bounding box center [227, 118] width 436 height 20
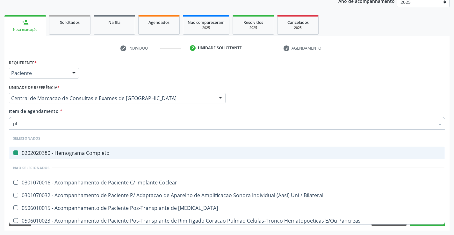
type input "pla"
checkbox Completo "false"
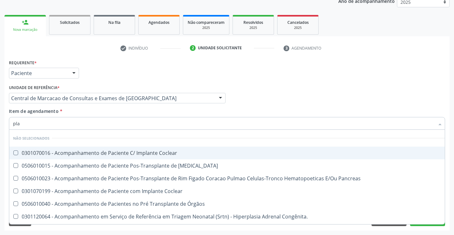
type input "plaq"
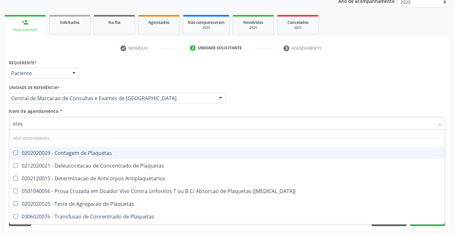
click at [81, 153] on div "0202020029 - Contagem de Plaquetas" at bounding box center [227, 153] width 428 height 5
checkbox Plaquetas "true"
type input "plaq"
click at [82, 110] on div "Item de agendamento * plaq Desfazer seleção Não selecionados 0202020029 - Conta…" at bounding box center [227, 118] width 436 height 20
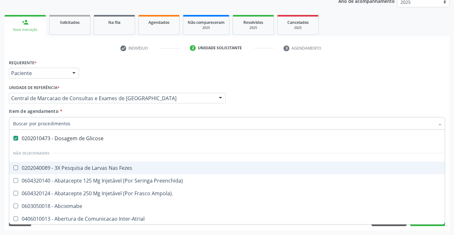
scroll to position [127, 0]
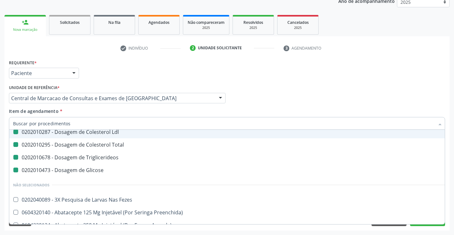
type input "u"
checkbox \(Tgp\) "false"
checkbox Hdl "false"
checkbox Ldl "false"
checkbox Total "false"
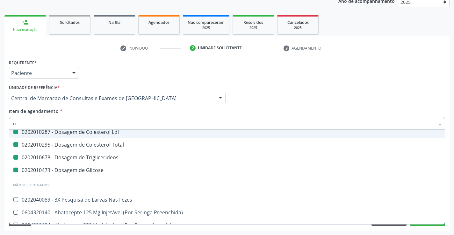
checkbox Triglicerideos "false"
checkbox Glicose "false"
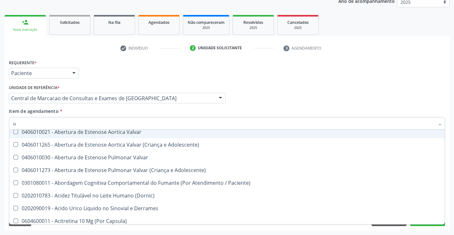
type input "ur"
checkbox \(Tgo\) "false"
checkbox \(Tgp\) "false"
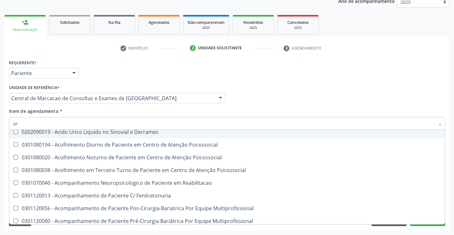
type input "uri"
checkbox Ureia "false"
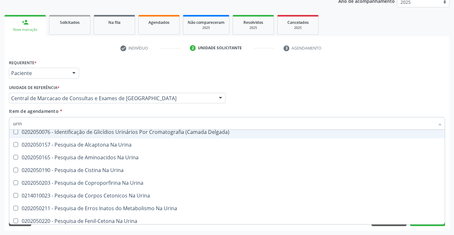
type input "urina"
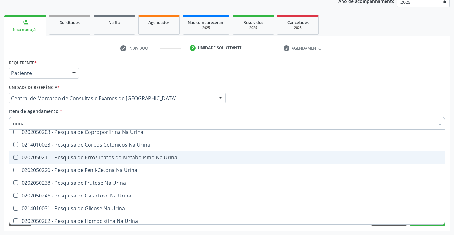
scroll to position [0, 0]
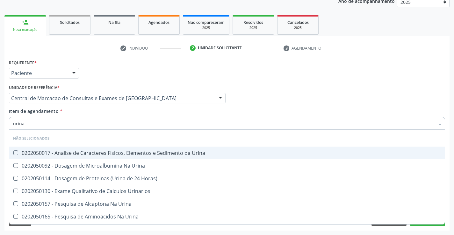
click at [138, 151] on div "0202050017 - Analise de Caracteres Fisicos, Elementos e Sedimento da Urina" at bounding box center [227, 153] width 428 height 5
checkbox Urina "true"
type input "urina"
click at [126, 111] on div "Item de agendamento * urina Desfazer seleção Não selecionados 0202050017 - Anal…" at bounding box center [227, 118] width 436 height 20
checkbox Horas\) "true"
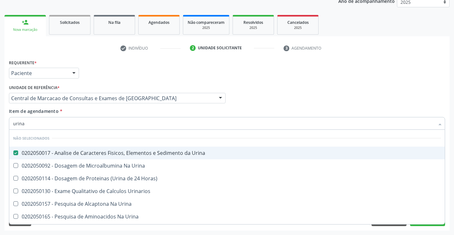
checkbox Urinarios "true"
checkbox Urina "true"
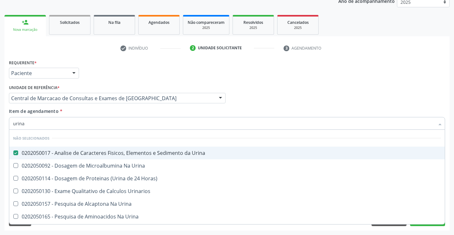
checkbox Urina "true"
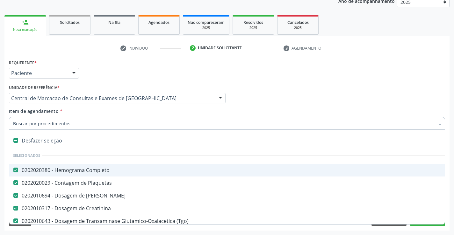
click at [139, 113] on div "Item de agendamento * Desfazer seleção Selecionados 0202020380 - Hemograma Comp…" at bounding box center [227, 118] width 436 height 20
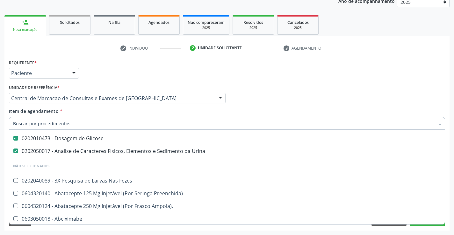
scroll to position [127, 0]
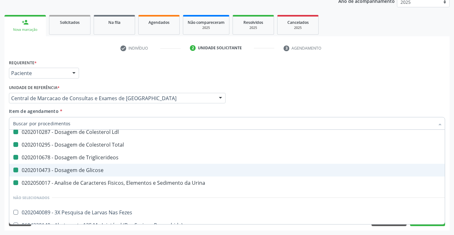
type input "f"
checkbox Ureia "false"
checkbox Creatinina "false"
checkbox \(Tgp\) "false"
checkbox Hdl "false"
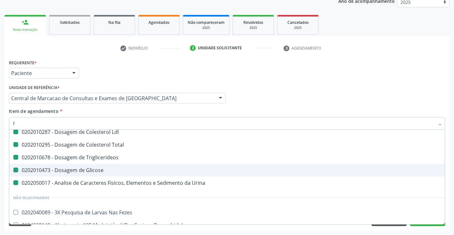
checkbox Ldl "false"
checkbox Total "false"
checkbox Triglicerideos "false"
checkbox Glicose "false"
checkbox Urina "false"
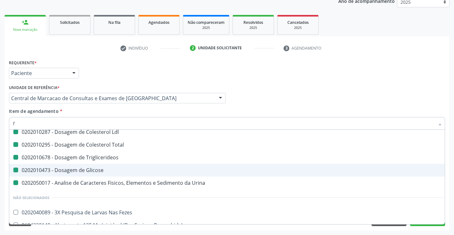
checkbox \(Tgo\) "false"
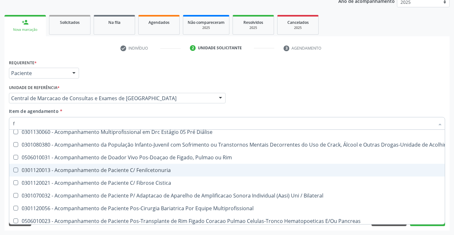
type input "fe"
checkbox Urina "false"
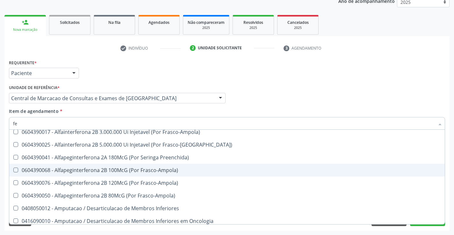
type input "fez"
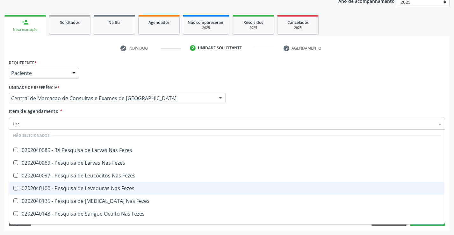
scroll to position [0, 0]
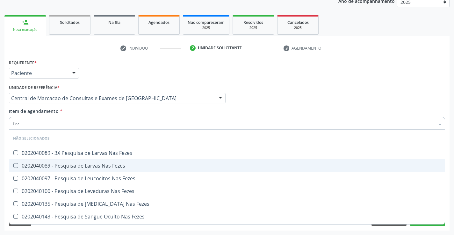
click at [132, 162] on span "0202040089 - Pesquisa de Larvas Nas Fezes" at bounding box center [226, 165] width 435 height 13
checkbox Fezes "true"
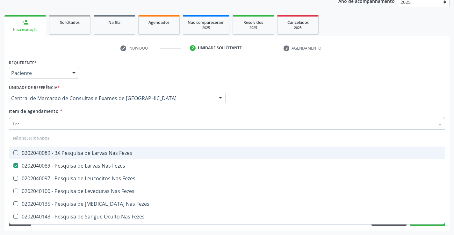
click at [293, 108] on div "Item de agendamento * fez [PERSON_NAME] seleção Não selecionados 0202040089 - 3…" at bounding box center [227, 118] width 436 height 20
checkbox Fezes "true"
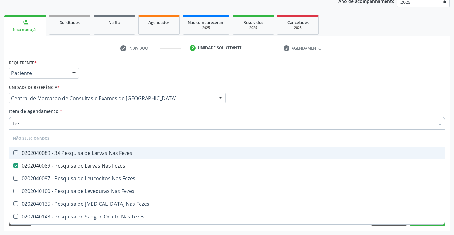
checkbox Fezes "true"
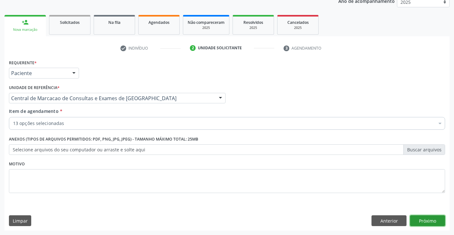
click at [420, 222] on button "Próximo" at bounding box center [427, 221] width 35 height 11
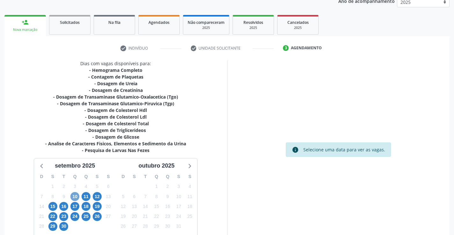
click at [72, 194] on span "10" at bounding box center [74, 196] width 9 height 9
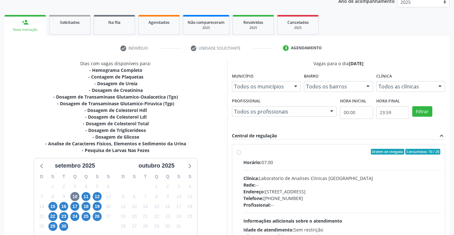
click at [355, 156] on label "Ordem de chegada Consumidos: 10 / 20 Horário: 07:00 Clínica: Laboratorio de Ana…" at bounding box center [341, 198] width 197 height 98
click at [241, 155] on input "Ordem de chegada Consumidos: 10 / 20 Horário: 07:00 Clínica: Laboratorio de Ana…" at bounding box center [239, 152] width 4 height 6
radio input "true"
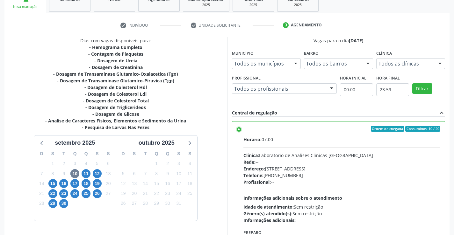
scroll to position [145, 0]
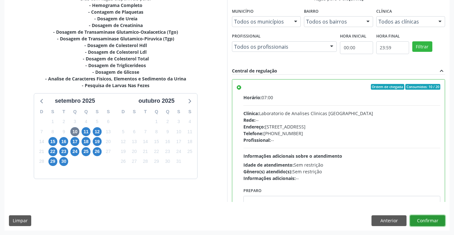
click at [430, 224] on button "Confirmar" at bounding box center [427, 221] width 35 height 11
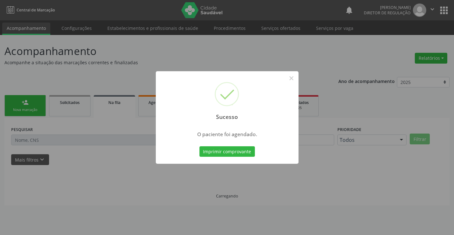
scroll to position [0, 0]
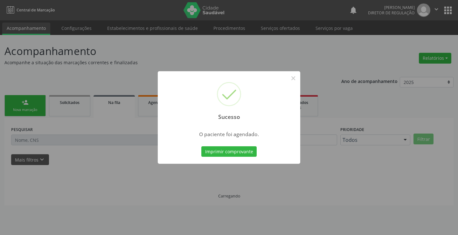
click at [202, 146] on button "Imprimir comprovante" at bounding box center [229, 151] width 55 height 11
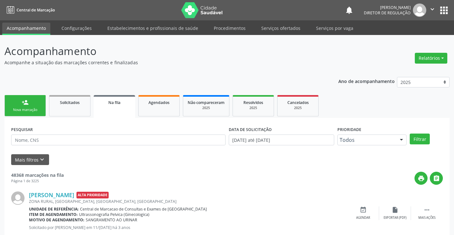
click at [22, 108] on div "Nova marcação" at bounding box center [25, 110] width 32 height 5
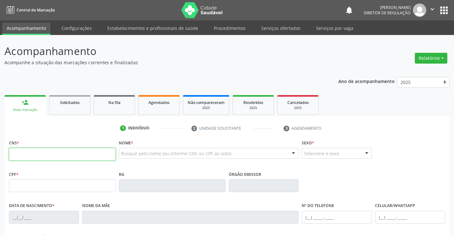
click at [26, 155] on input "text" at bounding box center [62, 154] width 107 height 13
type input "708 0073 0710 5624"
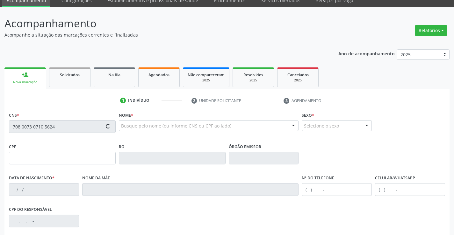
type input "[DATE]"
type input "[PHONE_NUMBER]"
type input "S/N"
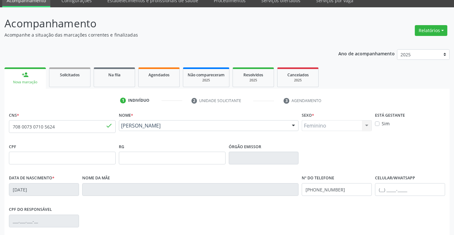
scroll to position [110, 0]
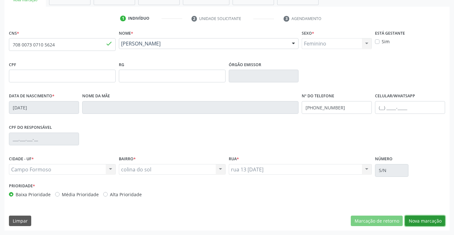
drag, startPoint x: 424, startPoint y: 221, endPoint x: 327, endPoint y: 173, distance: 108.6
click at [424, 221] on button "Nova marcação" at bounding box center [425, 221] width 40 height 11
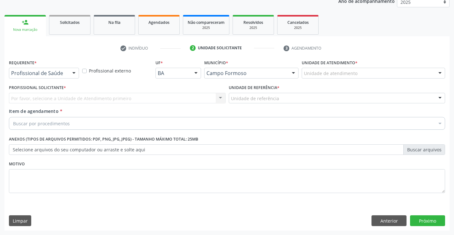
scroll to position [80, 0]
click at [72, 74] on div at bounding box center [74, 73] width 10 height 11
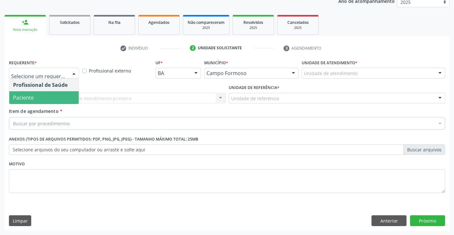
click at [55, 105] on div "Profissional Solicitante * Por favor, selecione a Unidade de Atendimento primei…" at bounding box center [117, 95] width 220 height 25
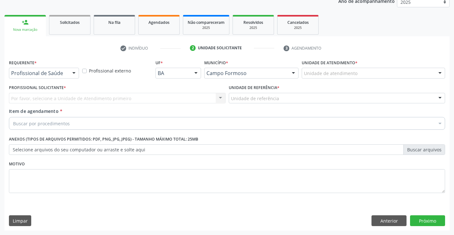
click at [68, 74] on div "Profissional de Saúde Profissional de Saúde Paciente Nenhum resultado encontrad…" at bounding box center [44, 73] width 70 height 11
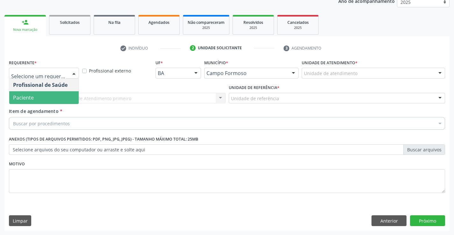
click at [66, 98] on span "Paciente" at bounding box center [43, 97] width 69 height 13
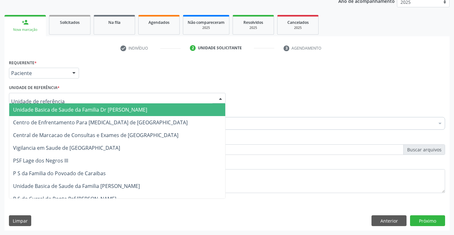
click at [107, 98] on div at bounding box center [117, 98] width 216 height 11
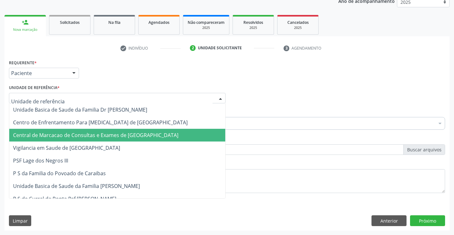
click at [113, 132] on span "Central de Marcacao de Consultas e Exames de [GEOGRAPHIC_DATA]" at bounding box center [95, 135] width 165 height 7
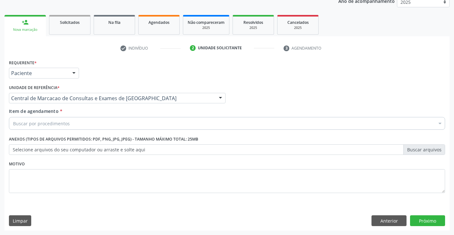
click at [131, 124] on div "Buscar por procedimentos" at bounding box center [227, 123] width 436 height 13
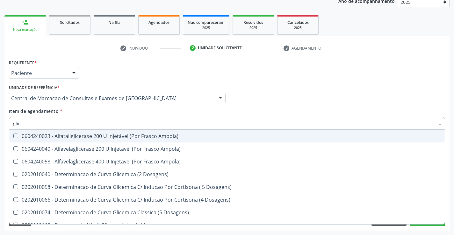
type input "glico"
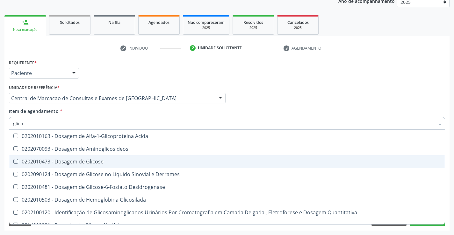
click at [108, 160] on div "0202010473 - Dosagem de Glicose" at bounding box center [227, 161] width 428 height 5
checkbox Glicose "true"
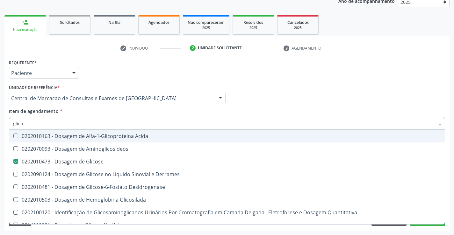
click at [112, 112] on div "Item de agendamento * glico Desfazer seleção 0202010163 - Dosagem de Alfa-1-Gli…" at bounding box center [227, 118] width 436 height 20
checkbox Aminoglicosideos "true"
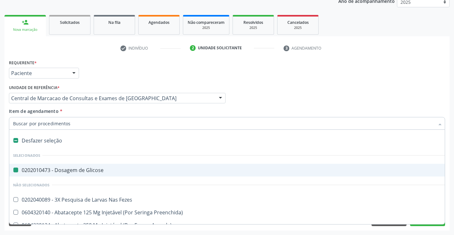
type input "f"
checkbox Glicose "false"
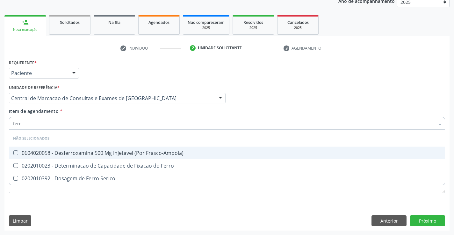
type input "ferro"
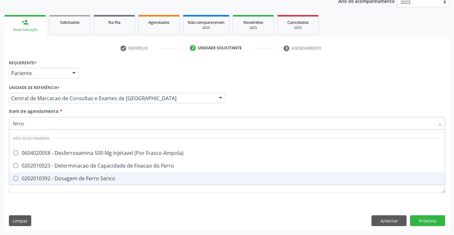
click at [113, 181] on div "0202010392 - Dosagem de Ferro Serico" at bounding box center [227, 178] width 428 height 5
checkbox Serico "true"
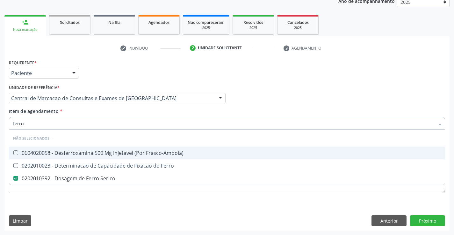
type input "ferro"
click at [110, 109] on div "Item de agendamento * ferro Desfazer seleção Não selecionados 0604020058 - Desf…" at bounding box center [227, 118] width 436 height 20
checkbox Frasco-Ampola\) "true"
checkbox Ferro "true"
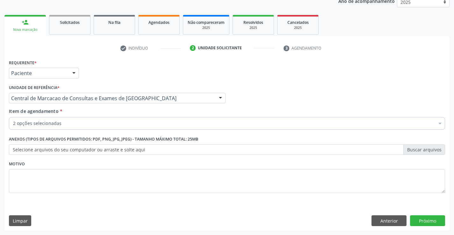
click at [93, 119] on div "2 opções selecionadas" at bounding box center [227, 123] width 436 height 13
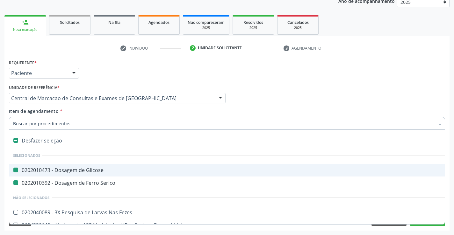
type input "h"
checkbox Glicose "false"
checkbox Serico "false"
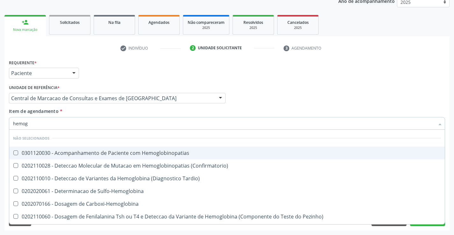
type input "hemogr"
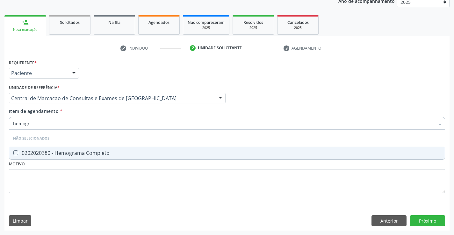
click at [92, 149] on span "0202020380 - Hemograma Completo" at bounding box center [226, 153] width 435 height 13
checkbox Completo "true"
type input "hemogr"
click at [91, 109] on div "Item de agendamento * hemogr [PERSON_NAME] seleção Não selecionados 0202020380 …" at bounding box center [227, 118] width 436 height 20
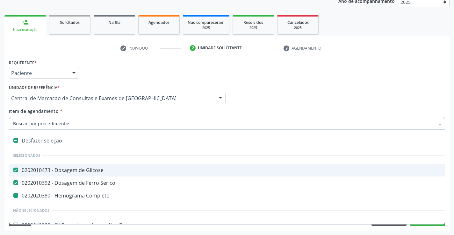
type input "p"
checkbox Completo "false"
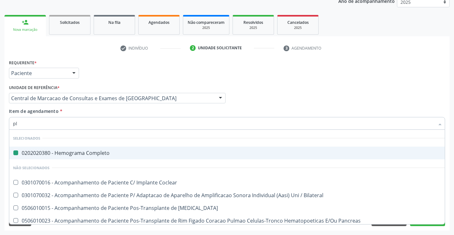
type input "pla"
checkbox Completo "false"
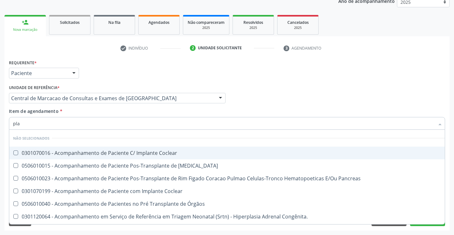
type input "plaq"
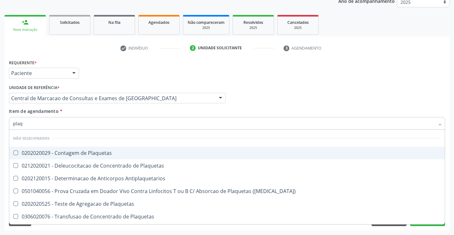
click at [93, 155] on div "0202020029 - Contagem de Plaquetas" at bounding box center [227, 153] width 428 height 5
checkbox Plaquetas "true"
type input "plaq"
click at [81, 113] on div "Item de agendamento * plaq Desfazer seleção Não selecionados 0202020029 - Conta…" at bounding box center [227, 118] width 436 height 20
checkbox Antiplaquetarios "true"
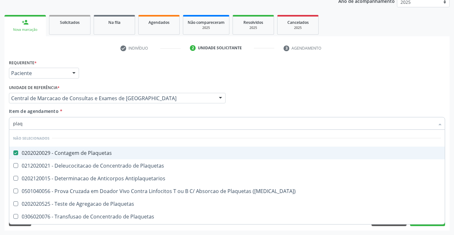
checkbox Match\) "true"
checkbox Plaquetas "true"
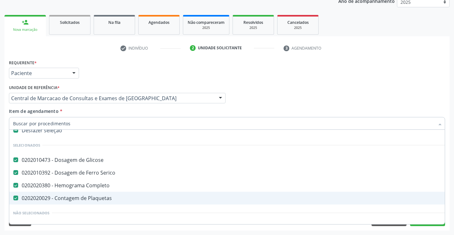
scroll to position [0, 0]
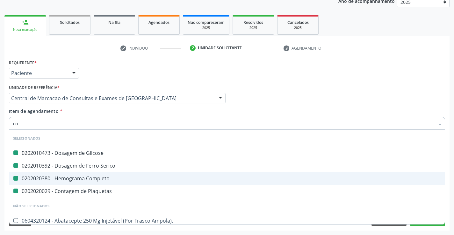
type input "col"
checkbox Glicose "false"
checkbox Completo "false"
checkbox Plaquetas "false"
checkbox Serico "false"
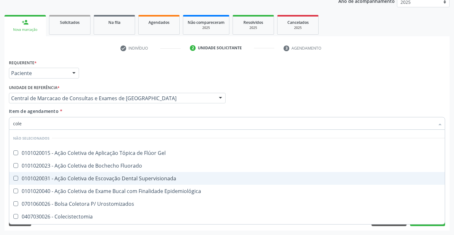
type input "coles"
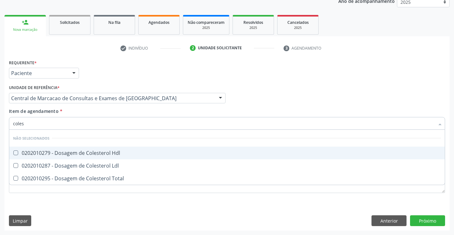
click at [90, 147] on span "0202010279 - Dosagem de Colesterol Hdl" at bounding box center [226, 153] width 435 height 13
checkbox Hdl "true"
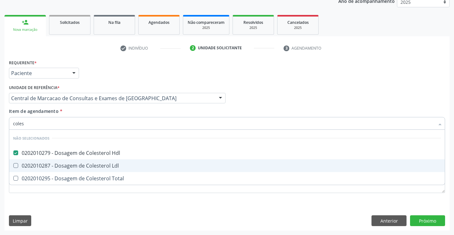
click at [94, 166] on div "0202010287 - Dosagem de Colesterol Ldl" at bounding box center [227, 165] width 428 height 5
checkbox Ldl "true"
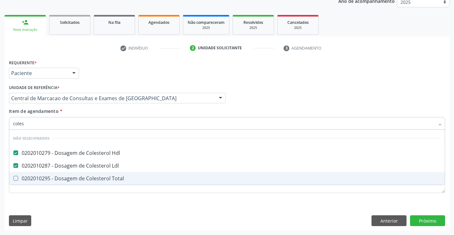
click at [95, 176] on div "0202010295 - Dosagem de Colesterol Total" at bounding box center [227, 178] width 428 height 5
checkbox Total "true"
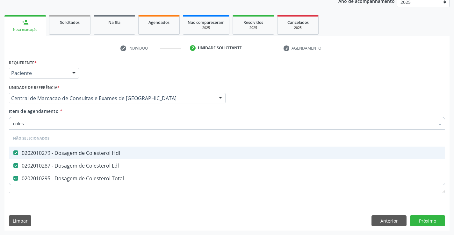
click at [83, 115] on div "Item de agendamento * coles Desfazer seleção Não selecionados 0202010279 - Dosa…" at bounding box center [227, 118] width 436 height 20
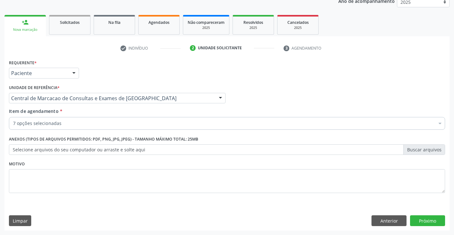
click at [82, 128] on div "7 opções selecionadas" at bounding box center [227, 123] width 436 height 13
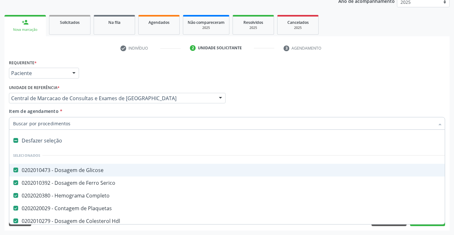
type input "t"
checkbox Total "false"
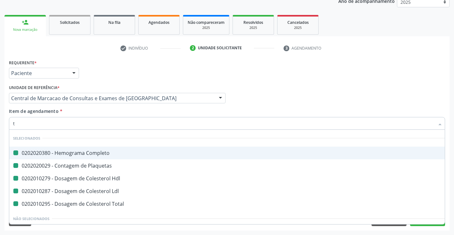
type input "tr"
checkbox Completo "false"
checkbox Hdl "false"
checkbox Plaquetas "false"
checkbox Ldl "false"
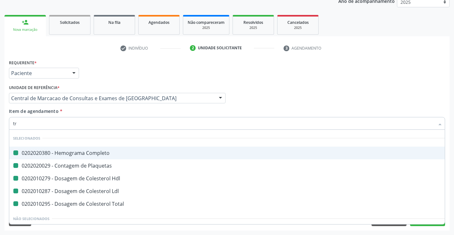
checkbox Total "false"
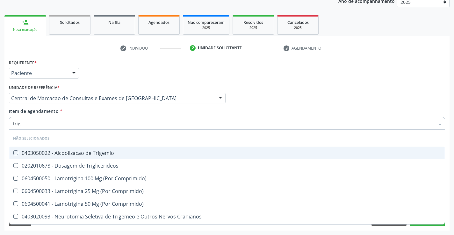
type input "trigl"
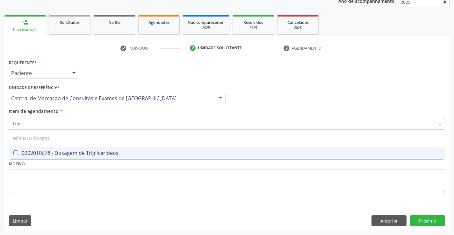
click at [84, 151] on div "0202010678 - Dosagem de Triglicerideos" at bounding box center [227, 153] width 428 height 5
checkbox Triglicerideos "true"
click at [81, 111] on div "Item de agendamento * trigl Desfazer seleção Não selecionados 0202010678 - Dosa…" at bounding box center [227, 118] width 436 height 20
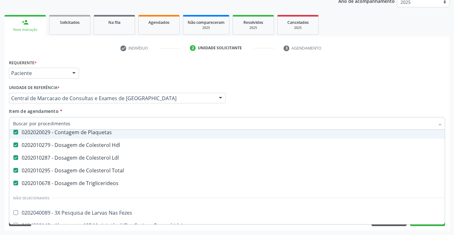
scroll to position [96, 0]
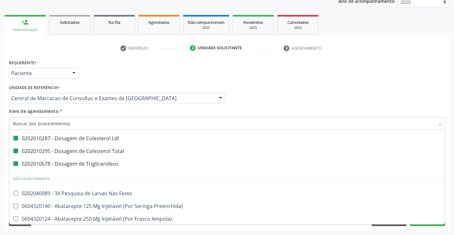
type input "u"
checkbox Completo "false"
checkbox Plaquetas "false"
checkbox Hdl "false"
checkbox Ldl "false"
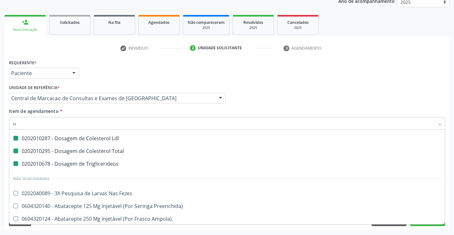
checkbox Total "false"
checkbox Triglicerideos "false"
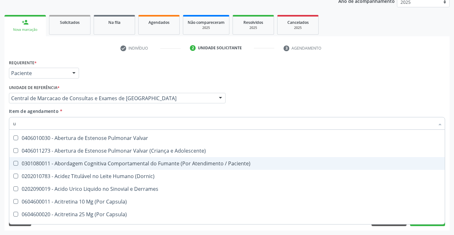
type input "ur"
checkbox Plaquetas "false"
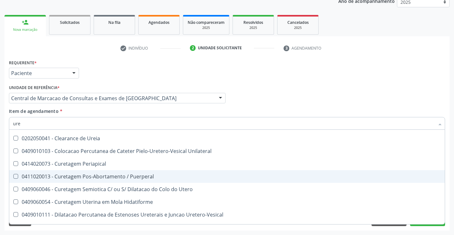
type input "urei"
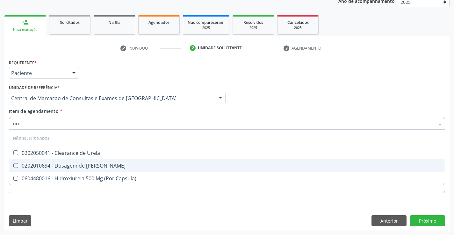
click at [117, 165] on div "0202010694 - Dosagem de [PERSON_NAME]" at bounding box center [227, 165] width 428 height 5
checkbox Ureia "true"
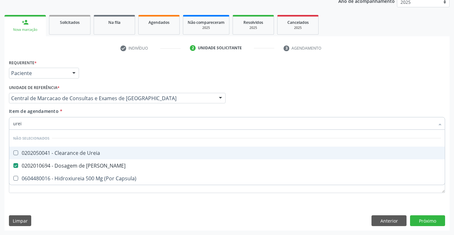
type input "urei"
click at [120, 107] on div "Unidade de referência * Central de Marcacao de Consultas e Exames de [GEOGRAPHI…" at bounding box center [117, 95] width 220 height 25
checkbox Ureia "true"
checkbox Capsula\) "true"
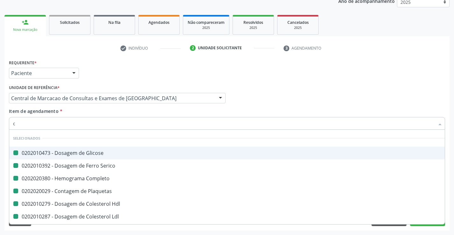
type input "cr"
checkbox Glicose "false"
checkbox Completo "false"
checkbox Serico "false"
checkbox Plaquetas "false"
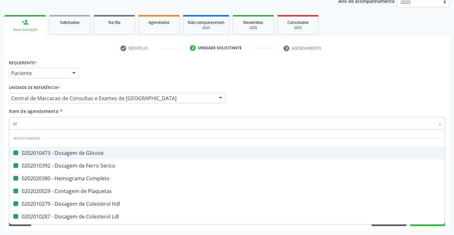
checkbox Hdl "false"
checkbox Ldl "false"
checkbox Total "false"
checkbox Triglicerideos "false"
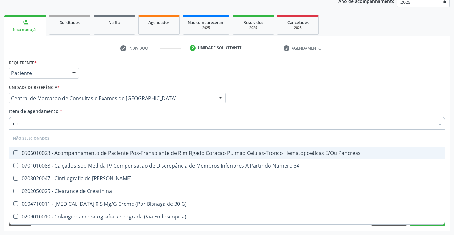
type input "crea"
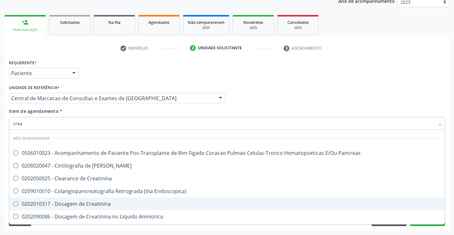
click at [114, 206] on div "0202010317 - Dosagem de Creatinina" at bounding box center [227, 204] width 428 height 5
checkbox Creatinina "true"
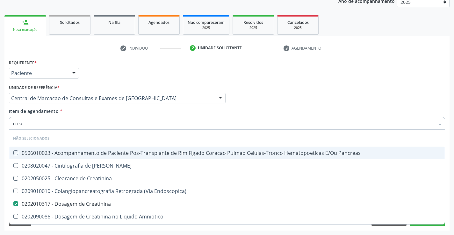
click at [122, 105] on div "Unidade de referência * Central de Marcacao de Consultas e Exames de [GEOGRAPHI…" at bounding box center [117, 95] width 220 height 25
checkbox Pancreas "true"
checkbox Creatinina "true"
checkbox Pancreas "true"
checkbox Endoscopica\) "true"
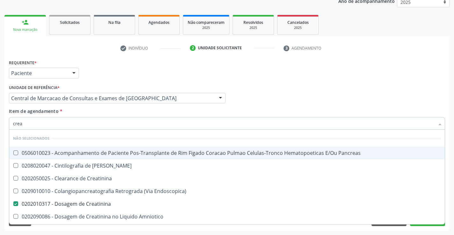
checkbox Amniotico "true"
checkbox \(Cpk\) "true"
checkbox Mb "true"
checkbox Rim "true"
checkbox Oncologia "true"
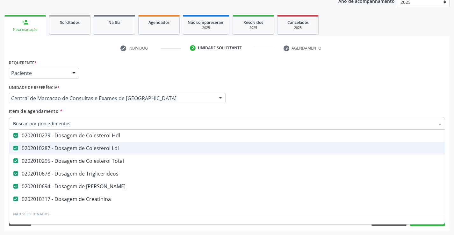
scroll to position [96, 0]
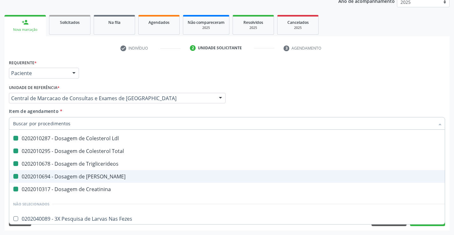
type input "u"
checkbox Plaquetas "false"
checkbox Hdl "false"
checkbox Ldl "false"
checkbox Total "false"
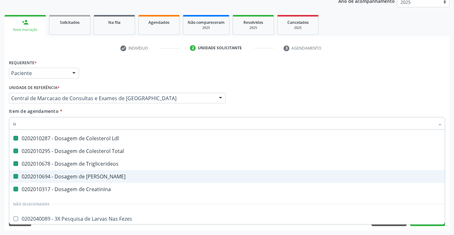
checkbox Triglicerideos "false"
checkbox Creatinina "false"
checkbox Ureia "false"
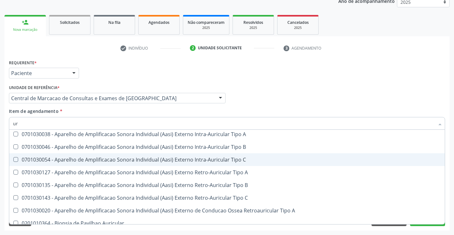
type input "uri"
checkbox Derrames "false"
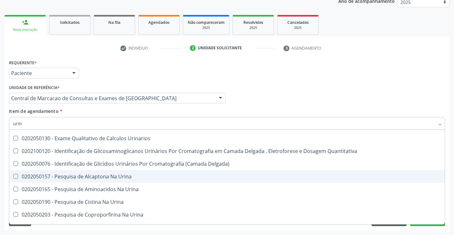
type input "urina"
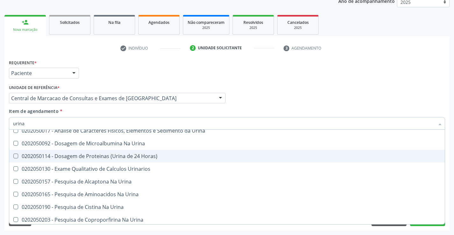
scroll to position [0, 0]
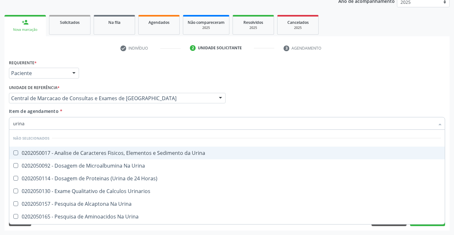
click at [143, 154] on div "0202050017 - Analise de Caracteres Fisicos, Elementos e Sedimento da Urina" at bounding box center [227, 153] width 428 height 5
checkbox Urina "true"
type input "urina"
click at [135, 113] on div "Item de agendamento * urina Desfazer seleção Não selecionados 0202050017 - Anal…" at bounding box center [227, 118] width 436 height 20
checkbox Urinarios "true"
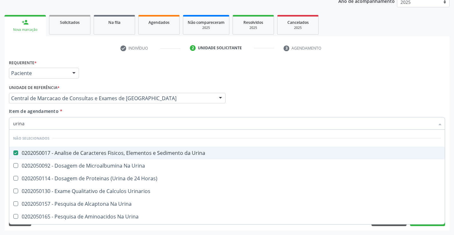
checkbox Urina "true"
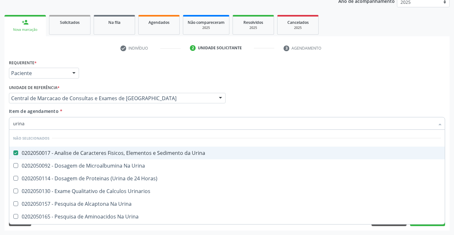
checkbox Urina "true"
checkbox Horas\) "true"
checkbox Urina "true"
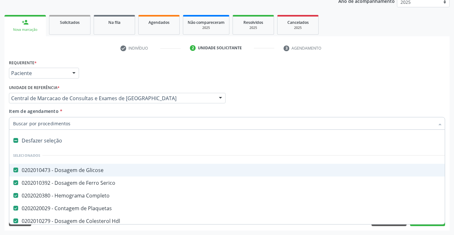
type input "t"
checkbox Creatinina "false"
checkbox Urina "false"
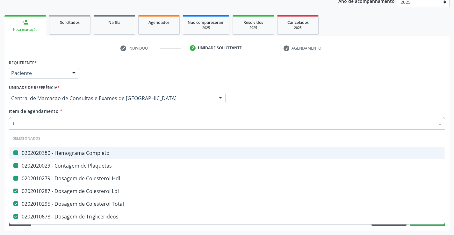
type input "tg"
checkbox Completo "false"
checkbox Hdl "false"
checkbox Plaquetas "false"
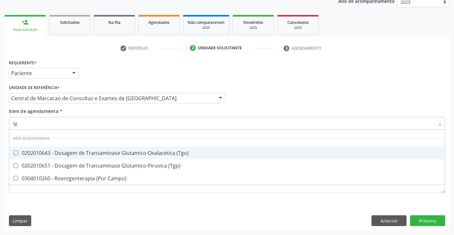
drag, startPoint x: 128, startPoint y: 149, endPoint x: 134, endPoint y: 167, distance: 18.9
click at [127, 150] on span "0202010643 - Dosagem de Transaminase Glutamico-Oxalacetica (Tgo)" at bounding box center [226, 153] width 435 height 13
checkbox \(Tgo\) "true"
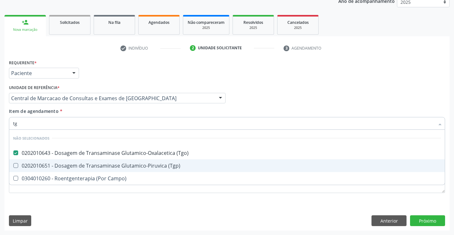
click at [134, 167] on div "0202010651 - Dosagem de Transaminase Glutamico-Piruvica (Tgp)" at bounding box center [227, 165] width 428 height 5
checkbox \(Tgp\) "true"
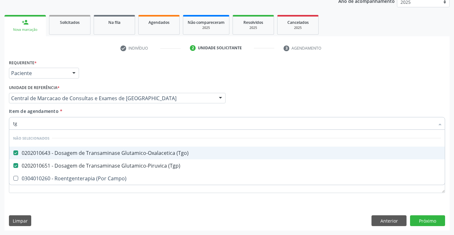
click at [125, 116] on div "Item de agendamento * tg Desfazer seleção Não selecionados 0202010643 - Dosagem…" at bounding box center [227, 118] width 436 height 20
checkbox Campo\) "true"
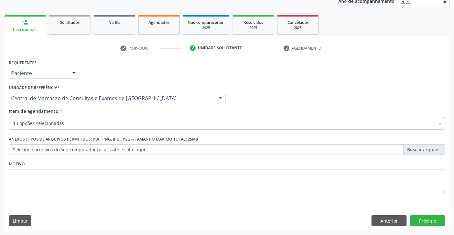
click at [125, 127] on div "13 opções selecionadas" at bounding box center [227, 123] width 436 height 13
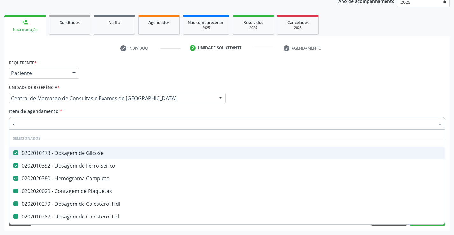
type input "ac"
checkbox Plaquetas "false"
checkbox Hdl "false"
checkbox Ldl "false"
checkbox Total "false"
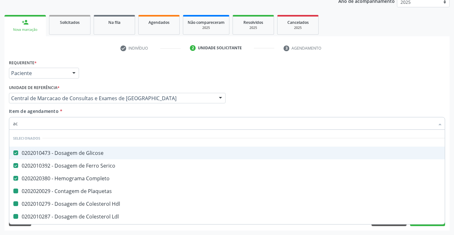
checkbox Triglicerideos "false"
checkbox Ureia "false"
checkbox Creatinina "false"
checkbox Urina "false"
checkbox \(Tgo\) "false"
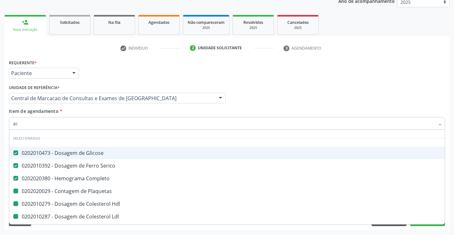
checkbox \(Tgp\) "false"
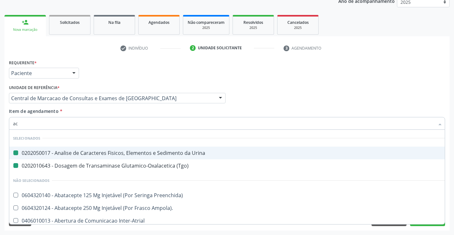
type input "aci"
checkbox Urina "false"
checkbox \(Tgo\) "false"
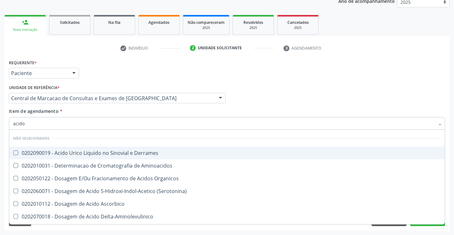
type input "acido u"
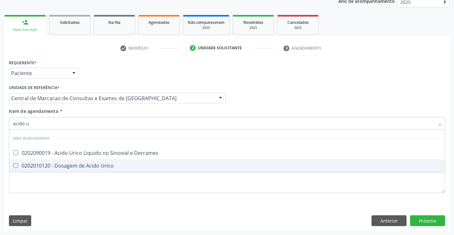
click at [121, 167] on div "0202010120 - Dosagem de Acido Urico" at bounding box center [227, 165] width 428 height 5
checkbox Urico "true"
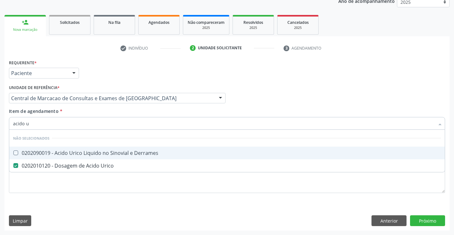
click at [119, 114] on div "Item de agendamento * acido u Desfazer seleção Não selecionados 0202090019 - Ac…" at bounding box center [227, 118] width 436 height 20
checkbox Derrames "true"
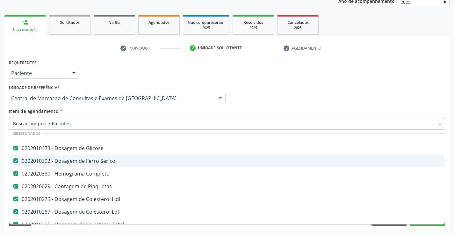
scroll to position [32, 0]
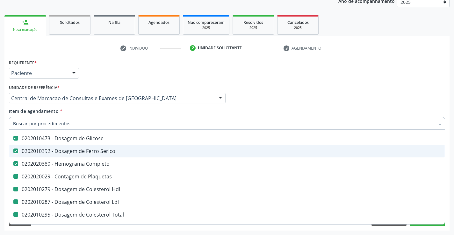
type input "f"
checkbox Plaquetas "false"
checkbox Hdl "false"
checkbox Ldl "false"
checkbox Total "false"
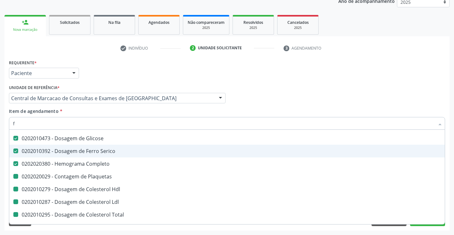
checkbox Triglicerideos "false"
checkbox Ureia "false"
checkbox Creatinina "false"
checkbox Urina "false"
checkbox \(Tgo\) "false"
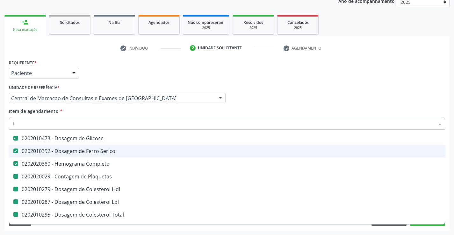
checkbox \(Tgp\) "false"
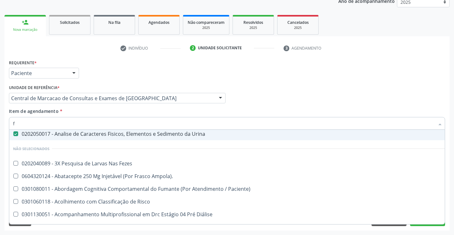
scroll to position [15, 0]
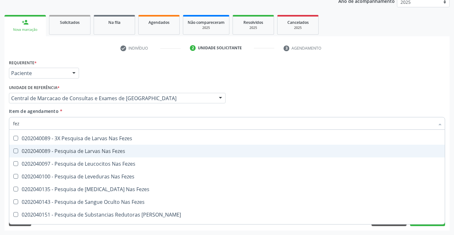
click at [141, 147] on span "0202040089 - Pesquisa de Larvas Nas Fezes" at bounding box center [226, 151] width 435 height 13
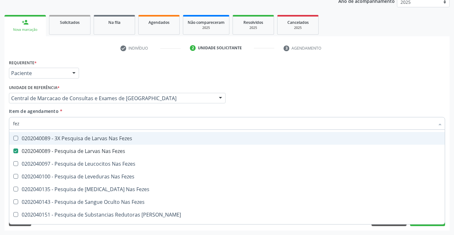
click at [126, 110] on div "Item de agendamento * fez [PERSON_NAME] seleção Não selecionados 0202040089 - 3…" at bounding box center [227, 118] width 436 height 20
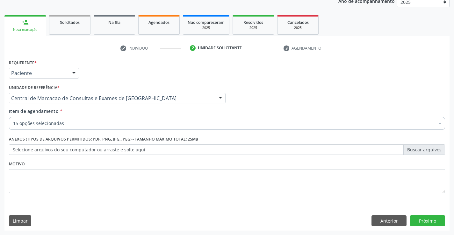
scroll to position [0, 0]
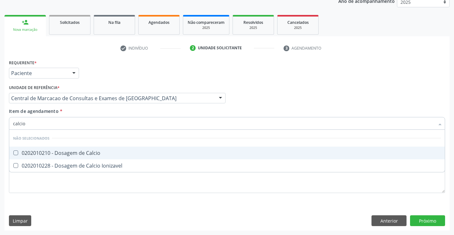
click at [128, 155] on div "0202010210 - Dosagem de Calcio" at bounding box center [227, 153] width 428 height 5
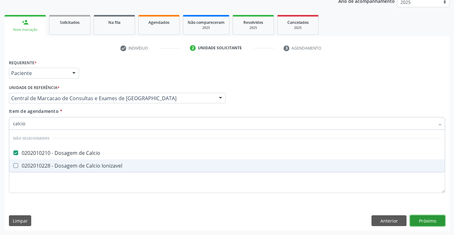
click at [427, 221] on div "Requerente * Paciente Profissional de Saúde Paciente Nenhum resultado encontrad…" at bounding box center [226, 144] width 445 height 173
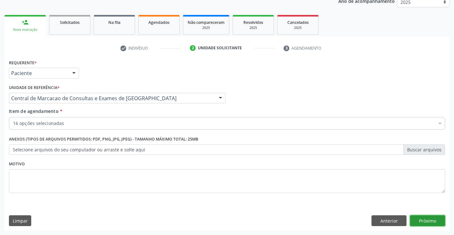
click at [423, 222] on button "Próximo" at bounding box center [427, 221] width 35 height 11
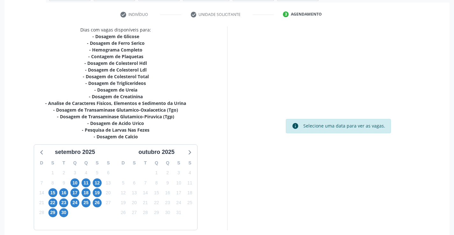
scroll to position [142, 0]
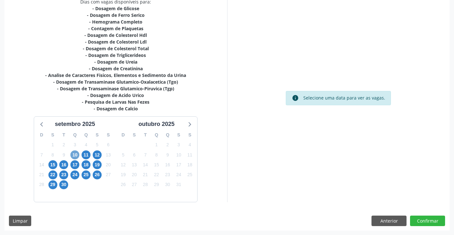
click at [75, 155] on span "10" at bounding box center [74, 155] width 9 height 9
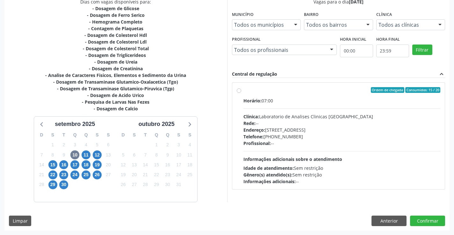
click at [359, 190] on div "Ordem de chegada Consumidos: 15 / 20 Horário: 07:00 Clínica: Laboratorio de Ana…" at bounding box center [338, 136] width 213 height 116
click at [368, 173] on div "Gênero(s) atendido(s): Sem restrição" at bounding box center [341, 175] width 197 height 7
click at [241, 93] on input "Ordem de chegada Consumidos: 15 / 20 Horário: 07:00 Clínica: Laboratorio de Ana…" at bounding box center [239, 90] width 4 height 6
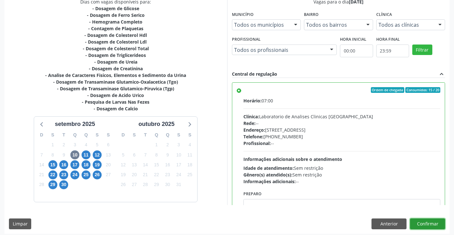
click at [428, 225] on button "Confirmar" at bounding box center [427, 224] width 35 height 11
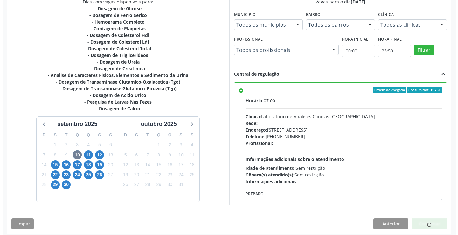
scroll to position [0, 0]
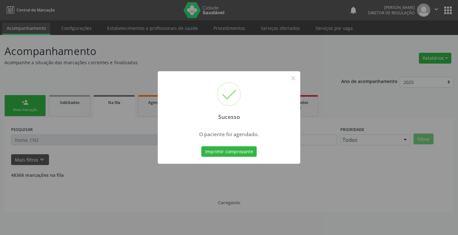
click at [202, 146] on button "Imprimir comprovante" at bounding box center [229, 151] width 55 height 11
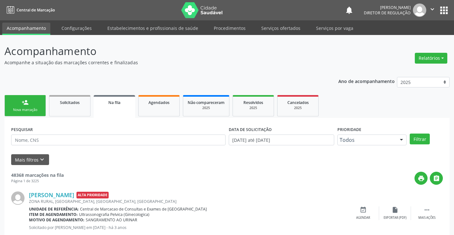
click at [23, 109] on div "Nova marcação" at bounding box center [25, 110] width 32 height 5
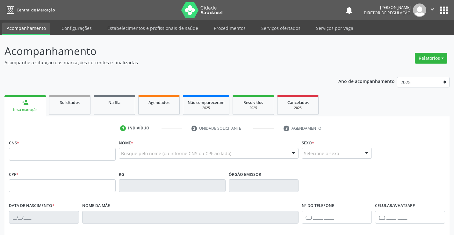
click at [56, 162] on fieldset "CNS *" at bounding box center [62, 151] width 107 height 27
click at [61, 158] on input "text" at bounding box center [62, 154] width 107 height 13
type input "700 0036 2038 4708"
type input "30784539350"
type input "[DATE]"
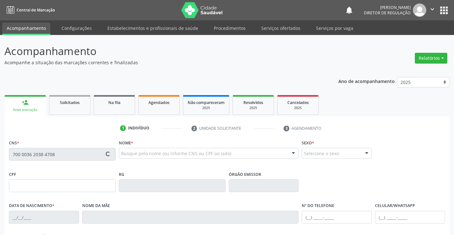
type input "S/N"
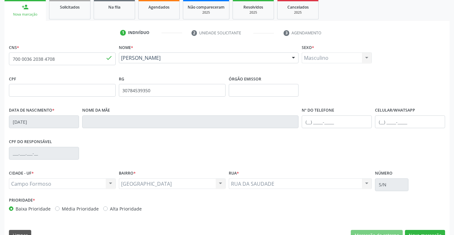
scroll to position [110, 0]
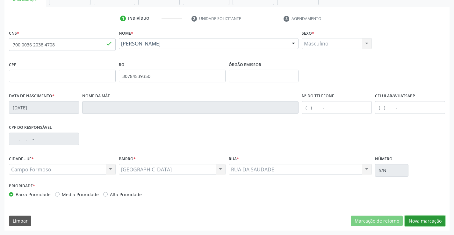
click at [424, 221] on button "Nova marcação" at bounding box center [425, 221] width 40 height 11
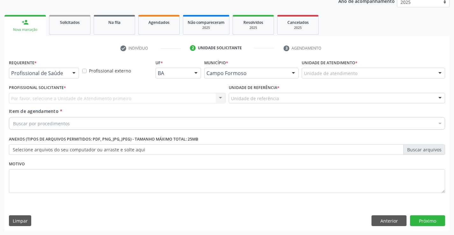
scroll to position [80, 0]
click at [76, 72] on div at bounding box center [74, 73] width 10 height 11
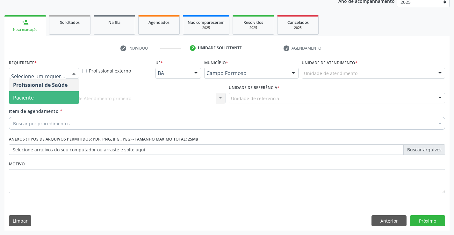
click at [61, 98] on span "Paciente" at bounding box center [43, 97] width 69 height 13
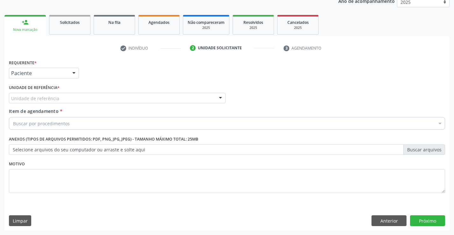
click at [106, 93] on div "Unidade de referência" at bounding box center [117, 98] width 216 height 11
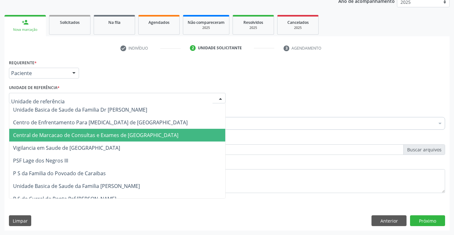
click at [109, 133] on span "Central de Marcacao de Consultas e Exames de [GEOGRAPHIC_DATA]" at bounding box center [95, 135] width 165 height 7
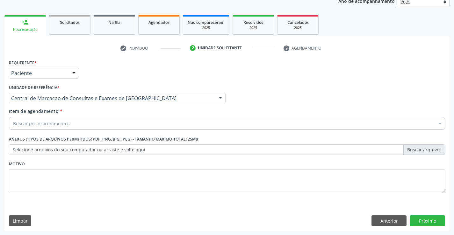
click at [119, 126] on div "Buscar por procedimentos" at bounding box center [227, 123] width 436 height 13
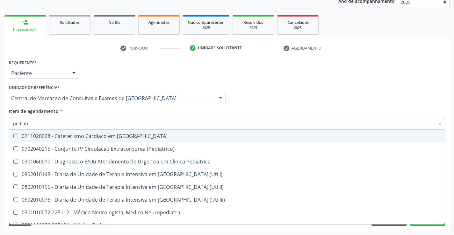
type input "pediatra"
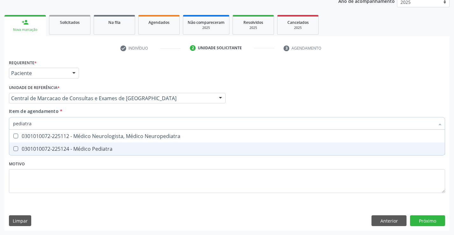
click at [117, 152] on span "0301010072-225124 - Médico Pediatra" at bounding box center [226, 149] width 435 height 13
checkbox Pediatra "true"
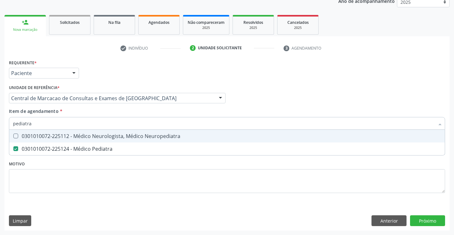
click at [305, 107] on div "Profissional Solicitante Por favor, selecione a Unidade de Atendimento primeiro…" at bounding box center [226, 95] width 439 height 25
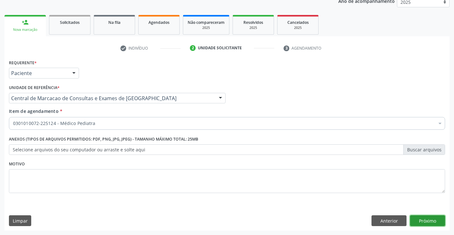
click at [420, 223] on button "Próximo" at bounding box center [427, 221] width 35 height 11
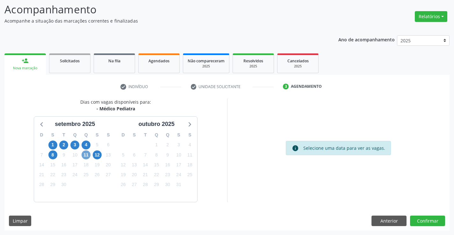
click at [86, 155] on span "11" at bounding box center [85, 155] width 9 height 9
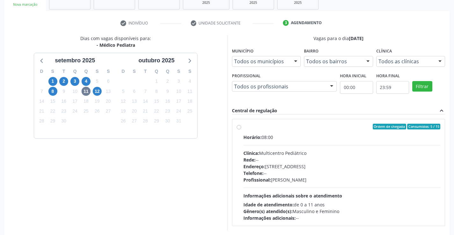
click at [336, 146] on div "Horário: 08:00 Clínica: Multicentro Pediátrico Rede: -- Endereço: Antigo Casa G…" at bounding box center [341, 178] width 197 height 88
click at [241, 130] on input "Ordem de chegada Consumidos: 5 / 15 Horário: 08:00 Clínica: Multicentro Pediátr…" at bounding box center [239, 127] width 4 height 6
radio input "true"
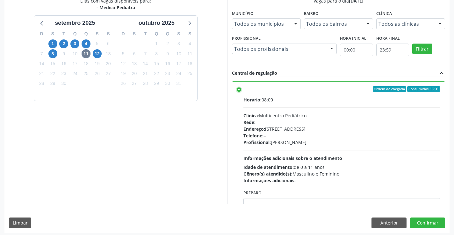
scroll to position [145, 0]
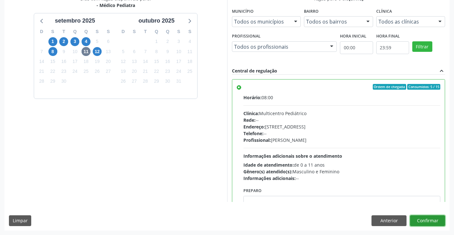
click at [420, 221] on button "Confirmar" at bounding box center [427, 221] width 35 height 11
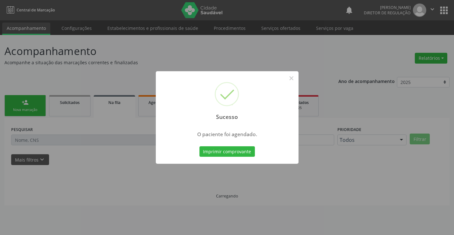
scroll to position [0, 0]
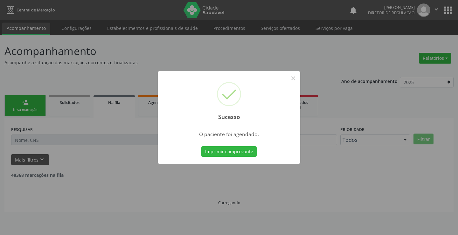
click at [202, 146] on button "Imprimir comprovante" at bounding box center [229, 151] width 55 height 11
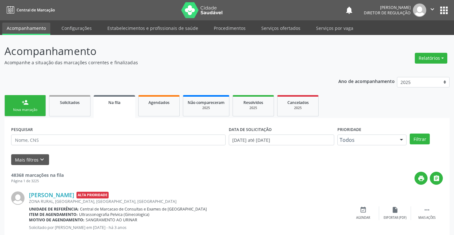
click at [27, 112] on div "Nova marcação" at bounding box center [25, 110] width 32 height 5
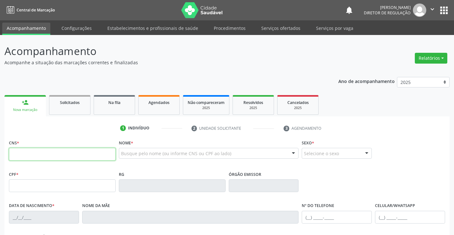
drag, startPoint x: 29, startPoint y: 154, endPoint x: 36, endPoint y: 157, distance: 8.0
click at [33, 156] on input "text" at bounding box center [62, 154] width 107 height 13
type input "702 6097 0388 6642"
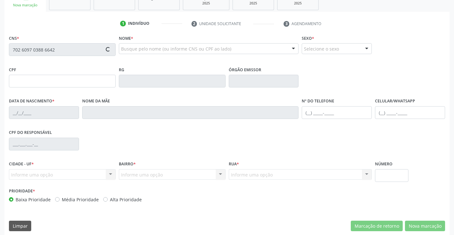
scroll to position [110, 0]
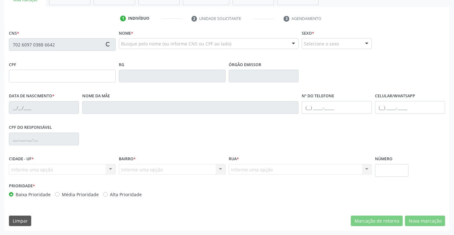
type input "070.191.565-09"
type input "22/04/1995"
type input "Maria Isabel de Sousa Santos"
type input "(74) 9189-4704"
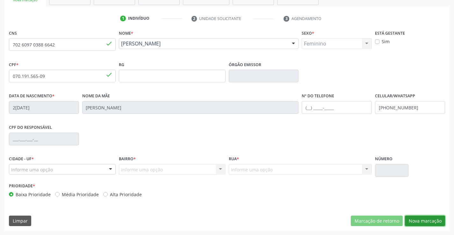
click at [417, 220] on button "Nova marcação" at bounding box center [425, 221] width 40 height 11
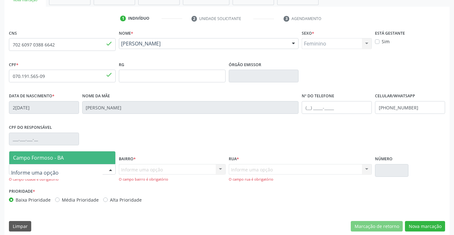
click at [102, 173] on div at bounding box center [62, 169] width 107 height 11
click at [97, 161] on span "Campo Formoso - BA" at bounding box center [62, 158] width 106 height 13
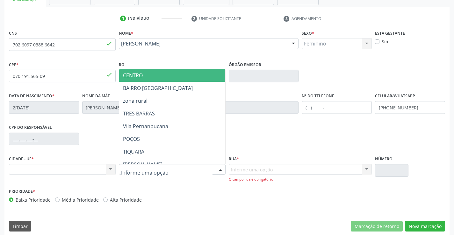
click at [193, 171] on div at bounding box center [172, 169] width 107 height 11
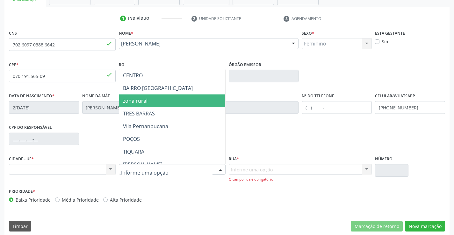
click at [182, 104] on span "zona rural" at bounding box center [188, 101] width 138 height 13
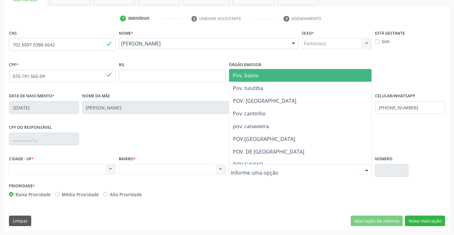
click at [280, 170] on div at bounding box center [300, 169] width 143 height 11
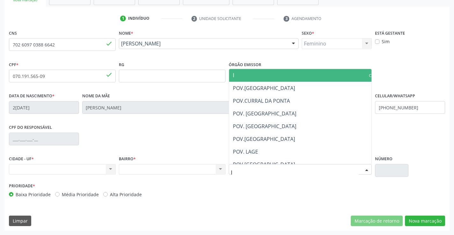
type input "li"
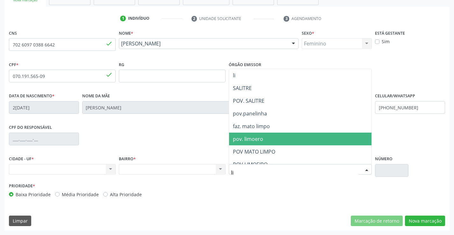
drag, startPoint x: 278, startPoint y: 141, endPoint x: 421, endPoint y: 201, distance: 155.3
click at [279, 141] on span "pov. limoero" at bounding box center [300, 139] width 143 height 13
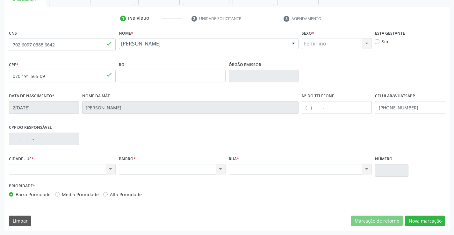
click at [305, 172] on div "Nenhum resultado encontrado para: " " Não há nenhuma opção para ser exibida." at bounding box center [300, 169] width 143 height 11
click at [418, 223] on button "Nova marcação" at bounding box center [425, 221] width 40 height 11
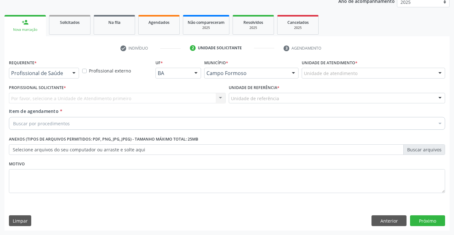
scroll to position [80, 0]
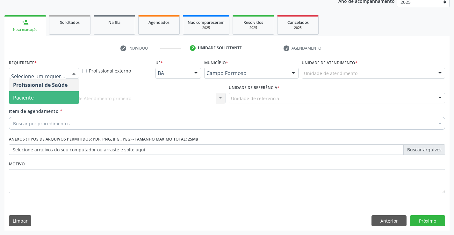
drag, startPoint x: 53, startPoint y: 101, endPoint x: 104, endPoint y: 90, distance: 51.6
click at [54, 101] on span "Paciente" at bounding box center [43, 97] width 69 height 13
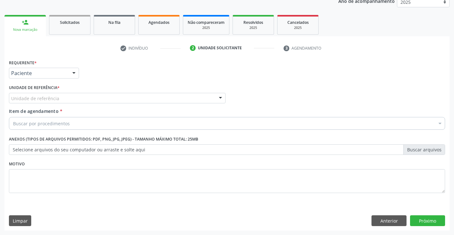
drag, startPoint x: 104, startPoint y: 90, endPoint x: 105, endPoint y: 100, distance: 9.3
click at [105, 92] on div "Unidade de referência * Unidade de referência Unidade Basica de Saude da Famili…" at bounding box center [117, 93] width 216 height 20
drag, startPoint x: 105, startPoint y: 100, endPoint x: 108, endPoint y: 114, distance: 14.5
click at [105, 101] on div "Unidade de referência" at bounding box center [117, 98] width 216 height 11
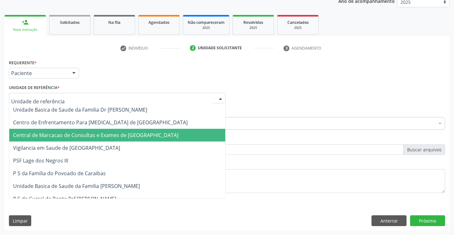
drag, startPoint x: 111, startPoint y: 131, endPoint x: 134, endPoint y: 128, distance: 23.5
click at [111, 131] on span "Central de Marcacao de Consultas e Exames de [GEOGRAPHIC_DATA]" at bounding box center [117, 135] width 216 height 13
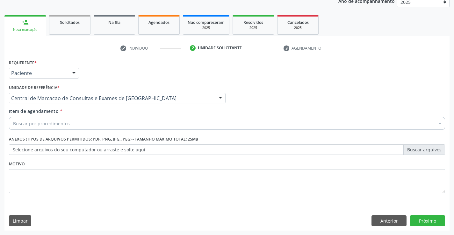
click at [136, 127] on div "Buscar por procedimentos" at bounding box center [227, 123] width 436 height 13
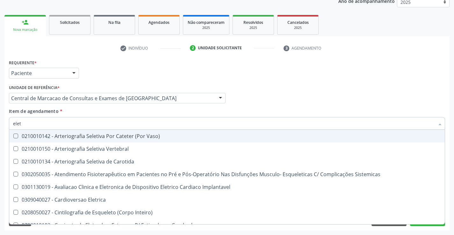
type input "eletr"
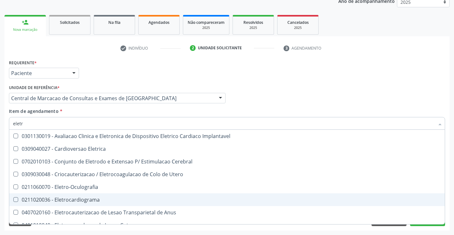
drag, startPoint x: 103, startPoint y: 197, endPoint x: 287, endPoint y: 153, distance: 188.9
click at [104, 197] on span "0211020036 - Eletrocardiograma" at bounding box center [226, 200] width 435 height 13
checkbox Eletrocardiograma "true"
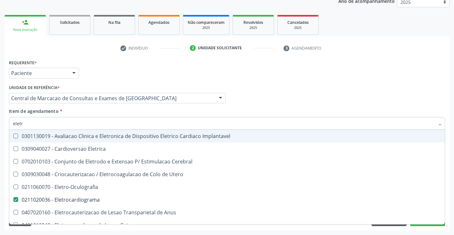
click at [309, 109] on div "Item de agendamento * eletr Desfazer seleção 0301130019 - Avaliacao Clinica e E…" at bounding box center [227, 118] width 436 height 20
checkbox Eletrica "true"
checkbox Eletrocardiograma "false"
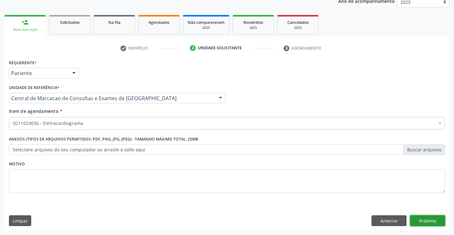
click at [427, 223] on button "Próximo" at bounding box center [427, 221] width 35 height 11
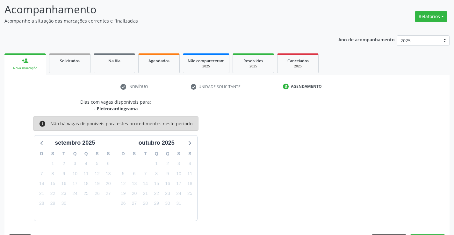
scroll to position [60, 0]
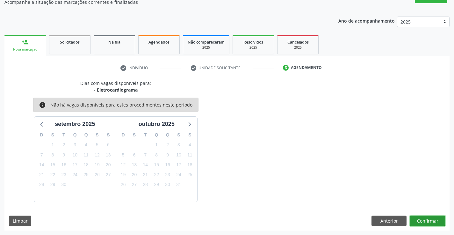
click at [417, 220] on button "Confirmar" at bounding box center [427, 221] width 35 height 11
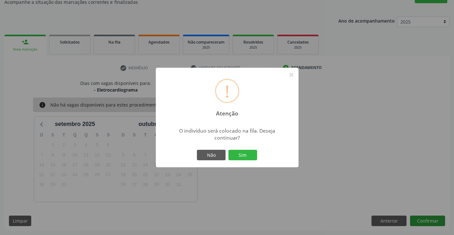
click at [228, 150] on button "Sim" at bounding box center [242, 155] width 29 height 11
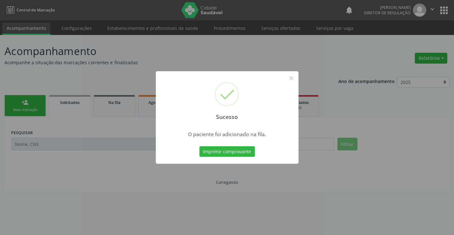
scroll to position [0, 0]
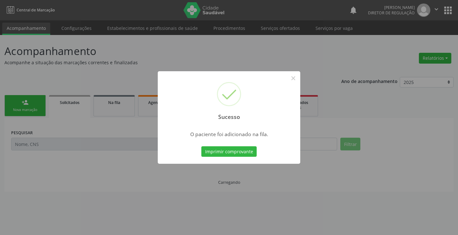
click at [202, 146] on button "Imprimir comprovante" at bounding box center [229, 151] width 55 height 11
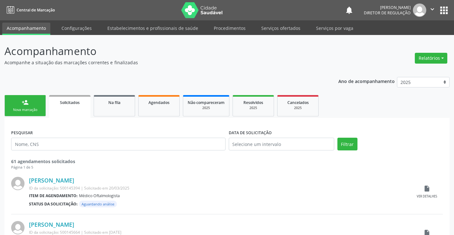
click at [432, 9] on icon "" at bounding box center [431, 9] width 7 height 7
click at [406, 37] on link "Sair" at bounding box center [416, 38] width 44 height 9
